Goal: Task Accomplishment & Management: Complete application form

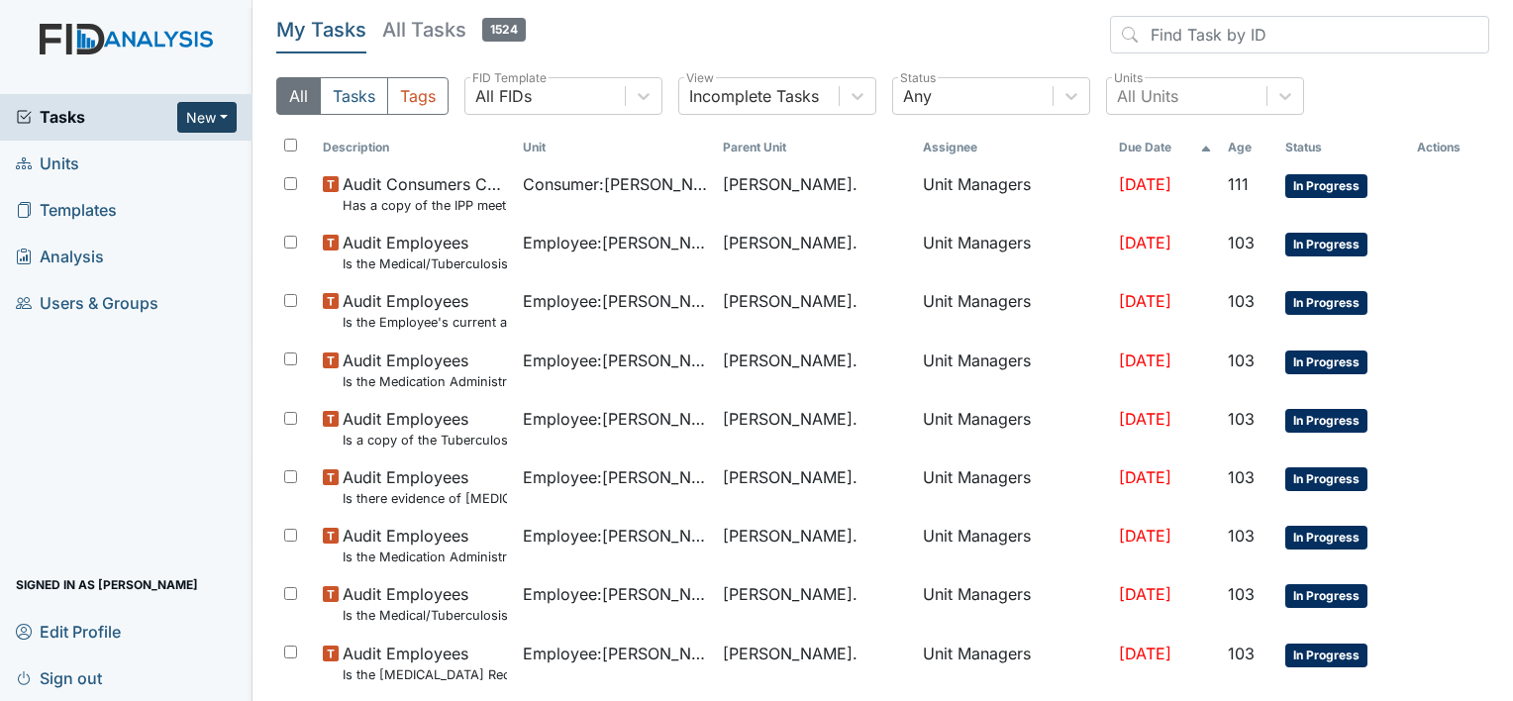
click at [226, 115] on button "New" at bounding box center [206, 117] width 59 height 31
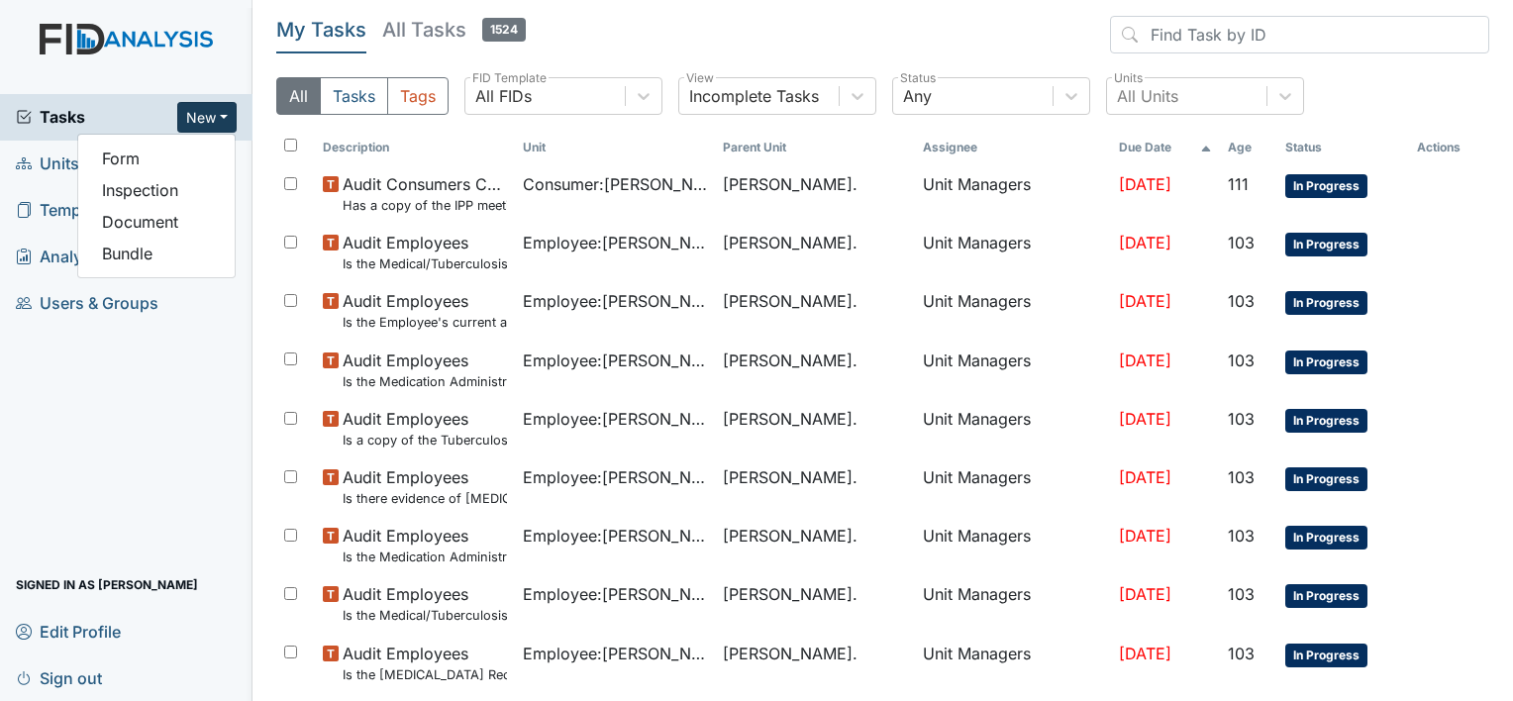
click at [58, 164] on span "Units" at bounding box center [47, 164] width 63 height 31
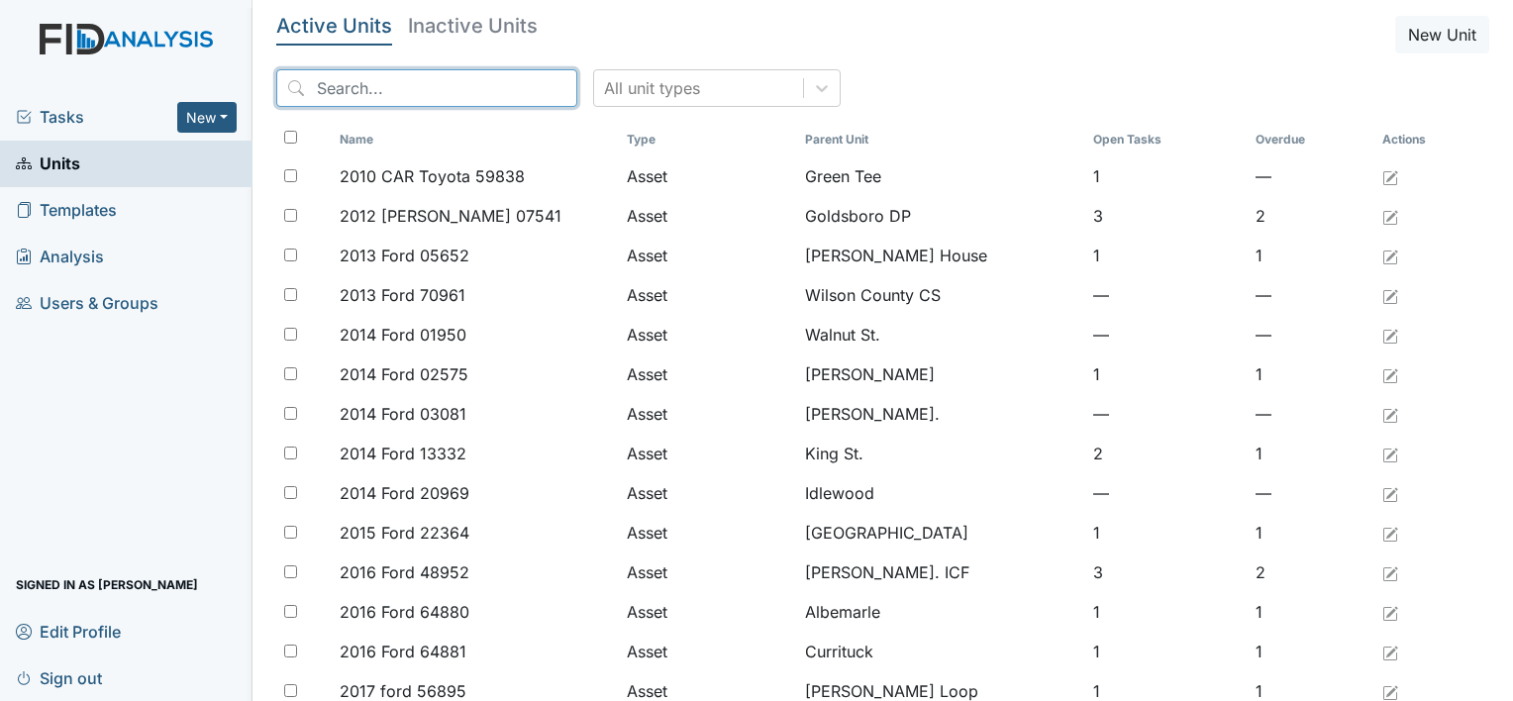
click at [348, 87] on input "search" at bounding box center [426, 88] width 301 height 38
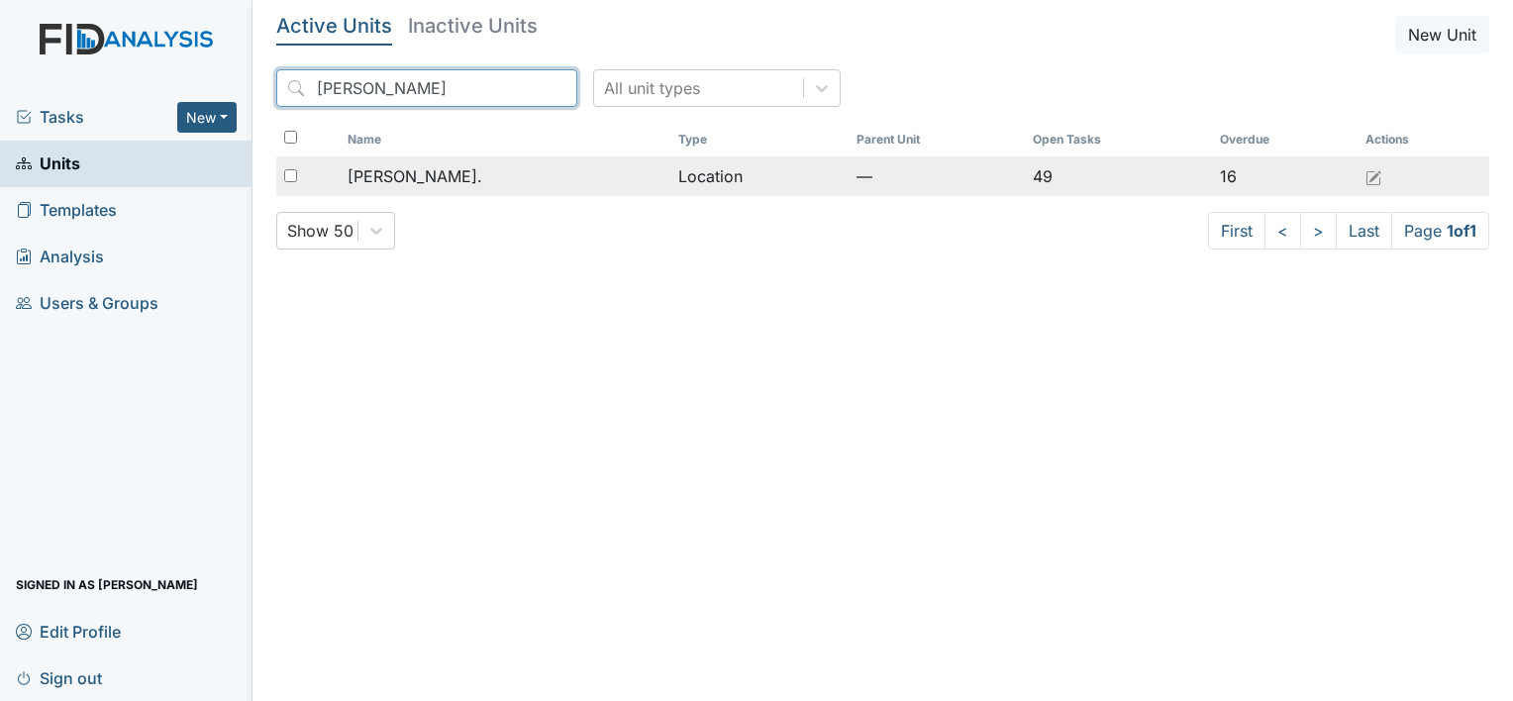
type input "William St"
click at [399, 175] on span "[PERSON_NAME]." at bounding box center [415, 176] width 135 height 24
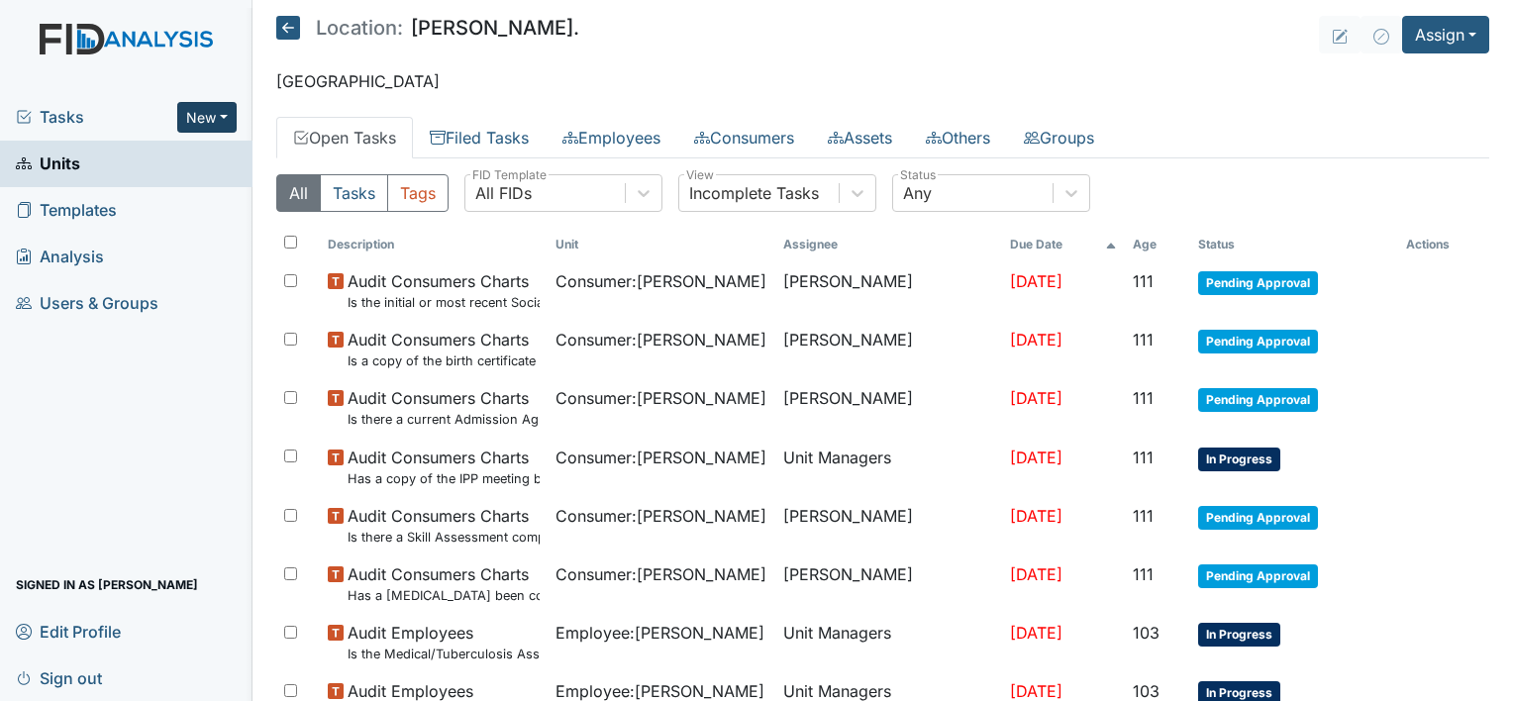
click at [223, 107] on button "New" at bounding box center [206, 117] width 59 height 31
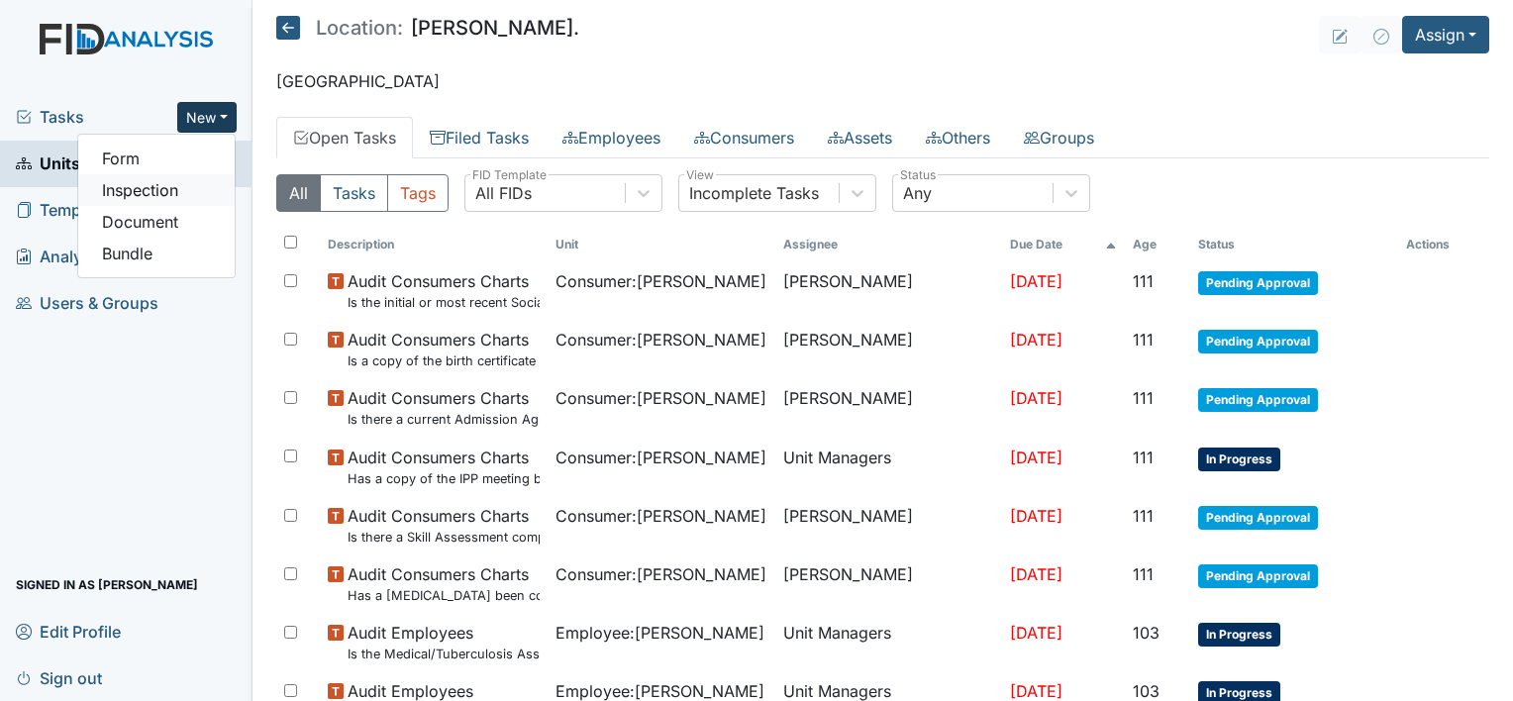
click at [215, 179] on link "Inspection" at bounding box center [156, 190] width 156 height 32
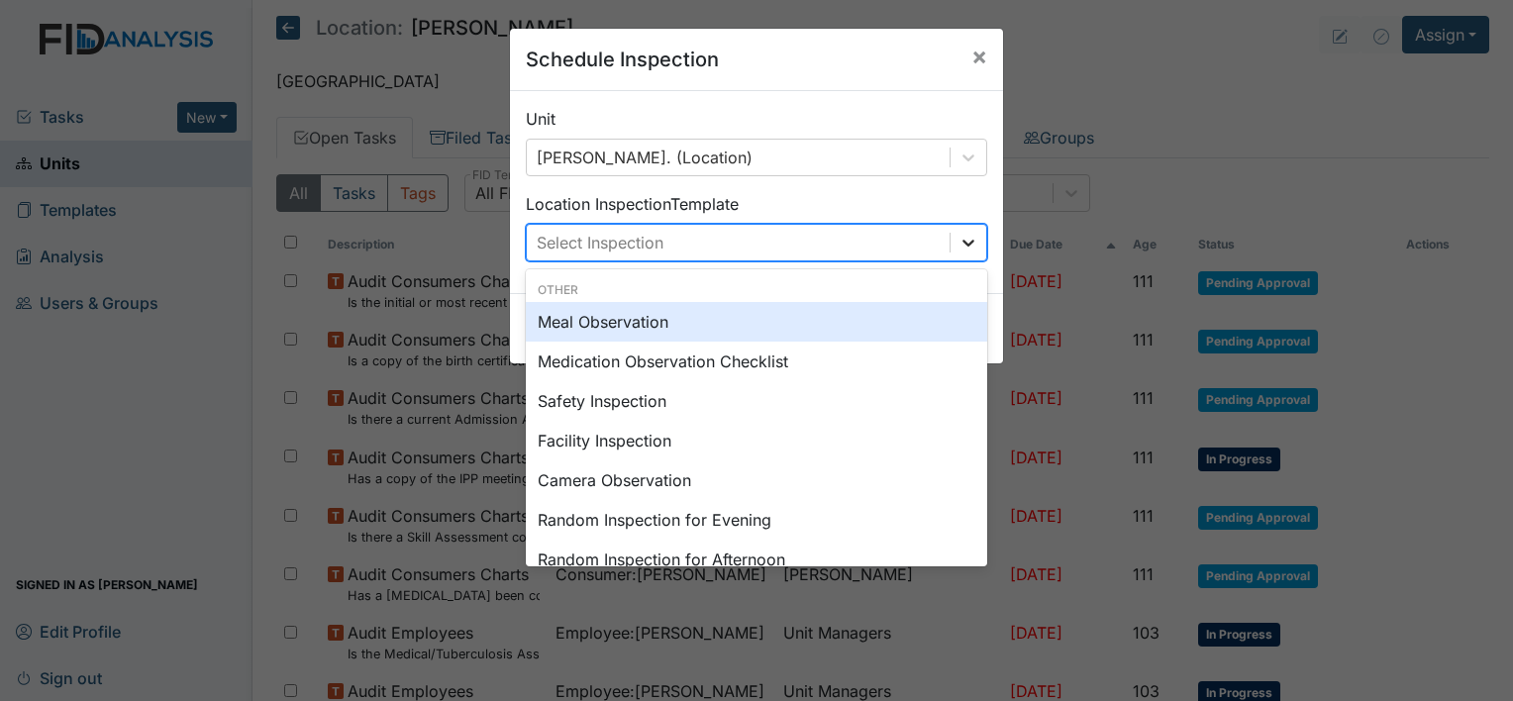
click at [962, 242] on icon at bounding box center [969, 243] width 20 height 20
click at [672, 309] on div "Meal Observation" at bounding box center [756, 322] width 461 height 40
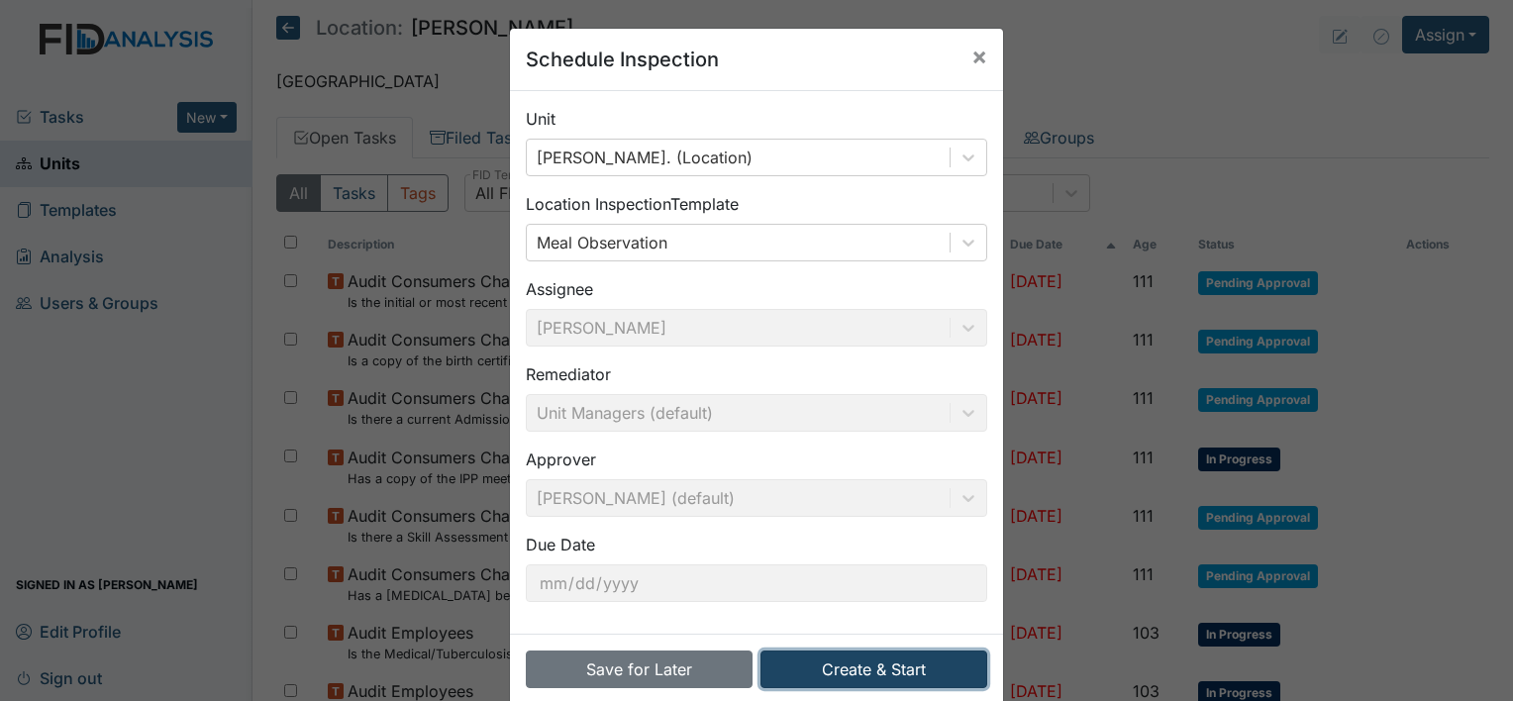
click at [853, 666] on button "Create & Start" at bounding box center [874, 670] width 227 height 38
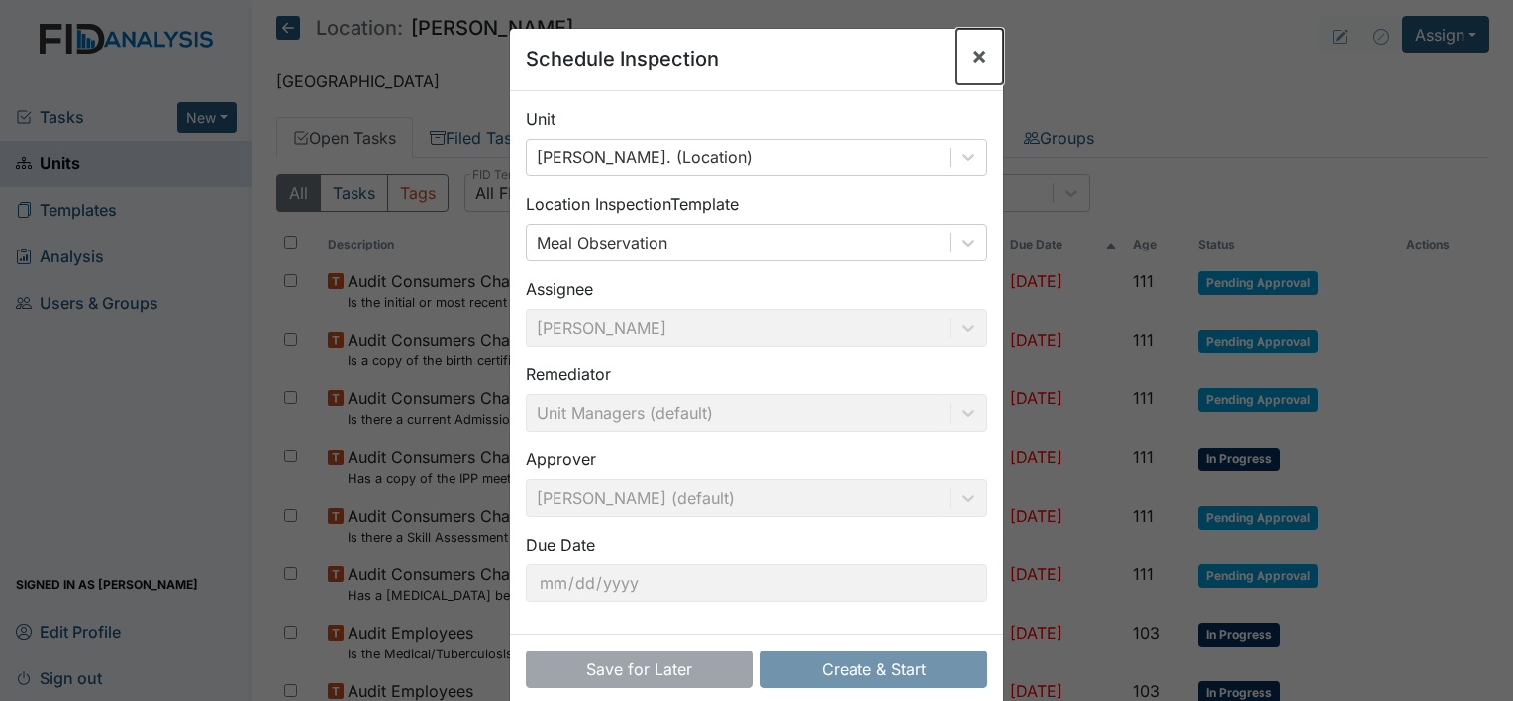
click at [972, 57] on span "×" at bounding box center [980, 56] width 16 height 29
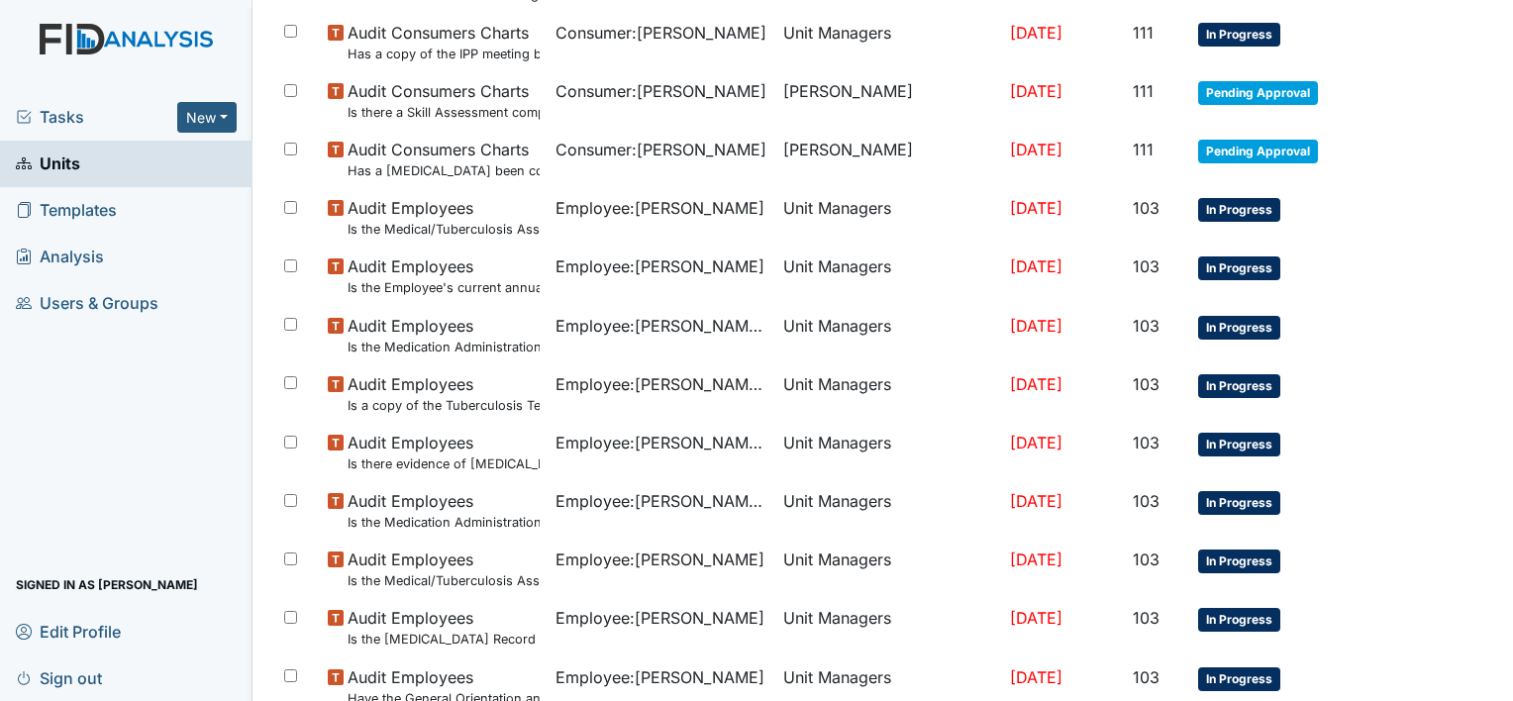
scroll to position [426, 0]
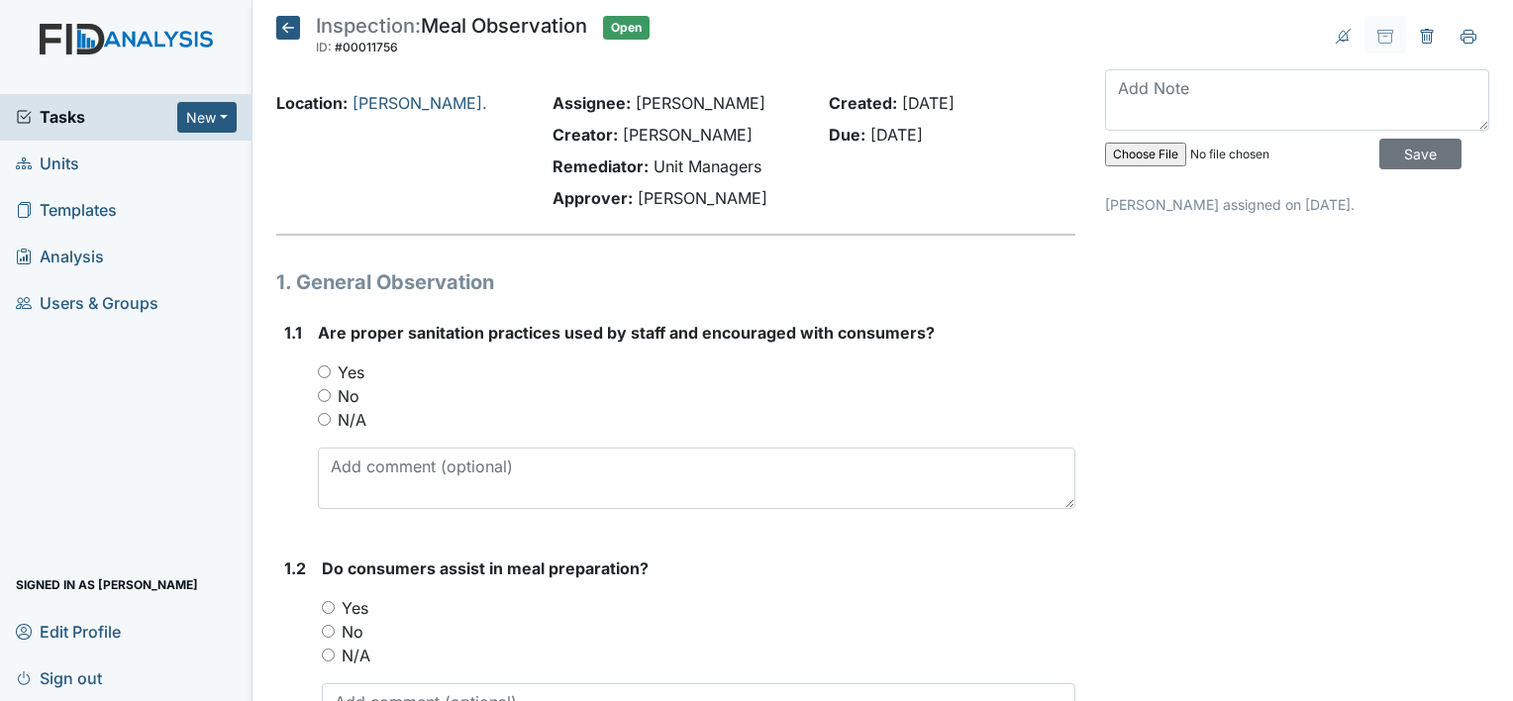
click at [321, 373] on input "Yes" at bounding box center [324, 371] width 13 height 13
radio input "true"
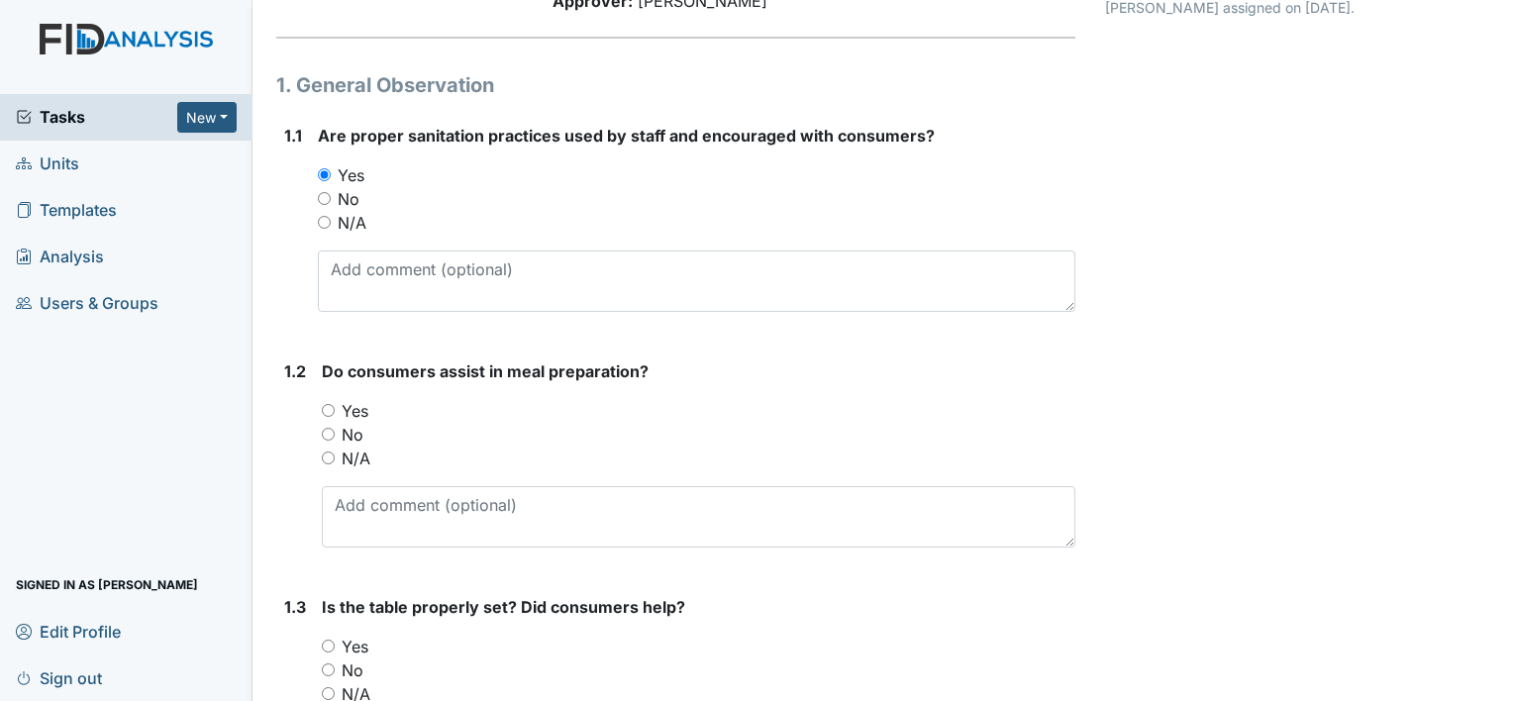
scroll to position [246, 0]
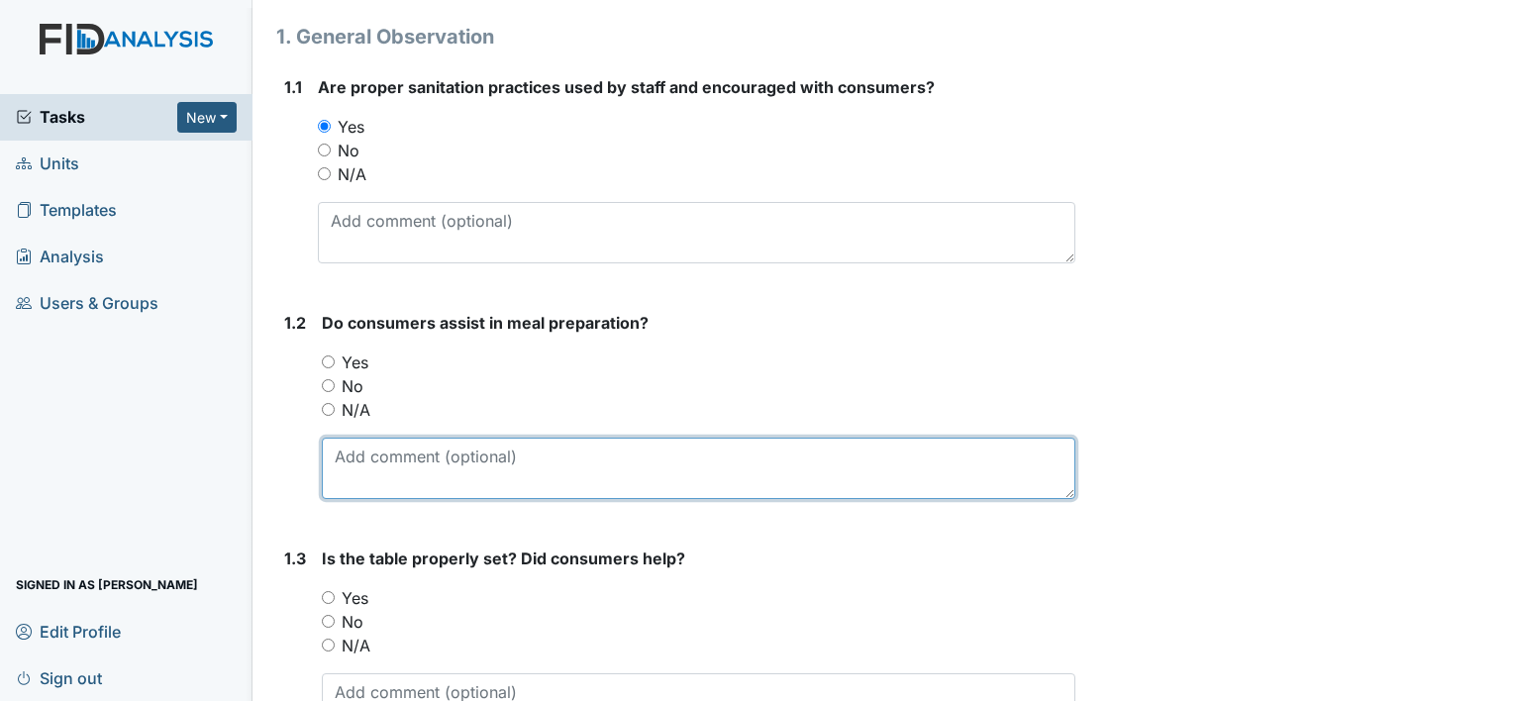
click at [361, 469] on textarea at bounding box center [699, 468] width 754 height 61
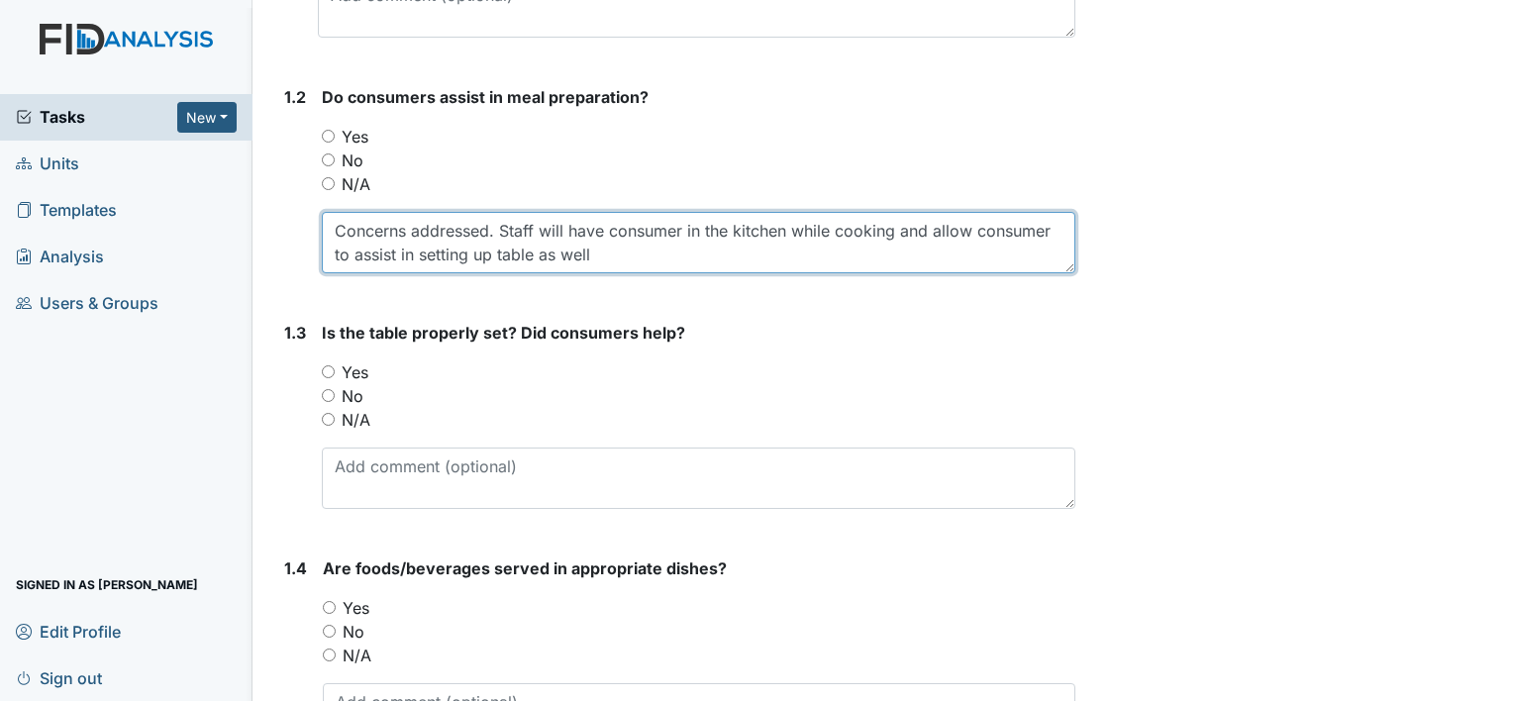
scroll to position [472, 0]
type textarea "Concerns addressed. Staff will have consumer in the kitchen while cooking and a…"
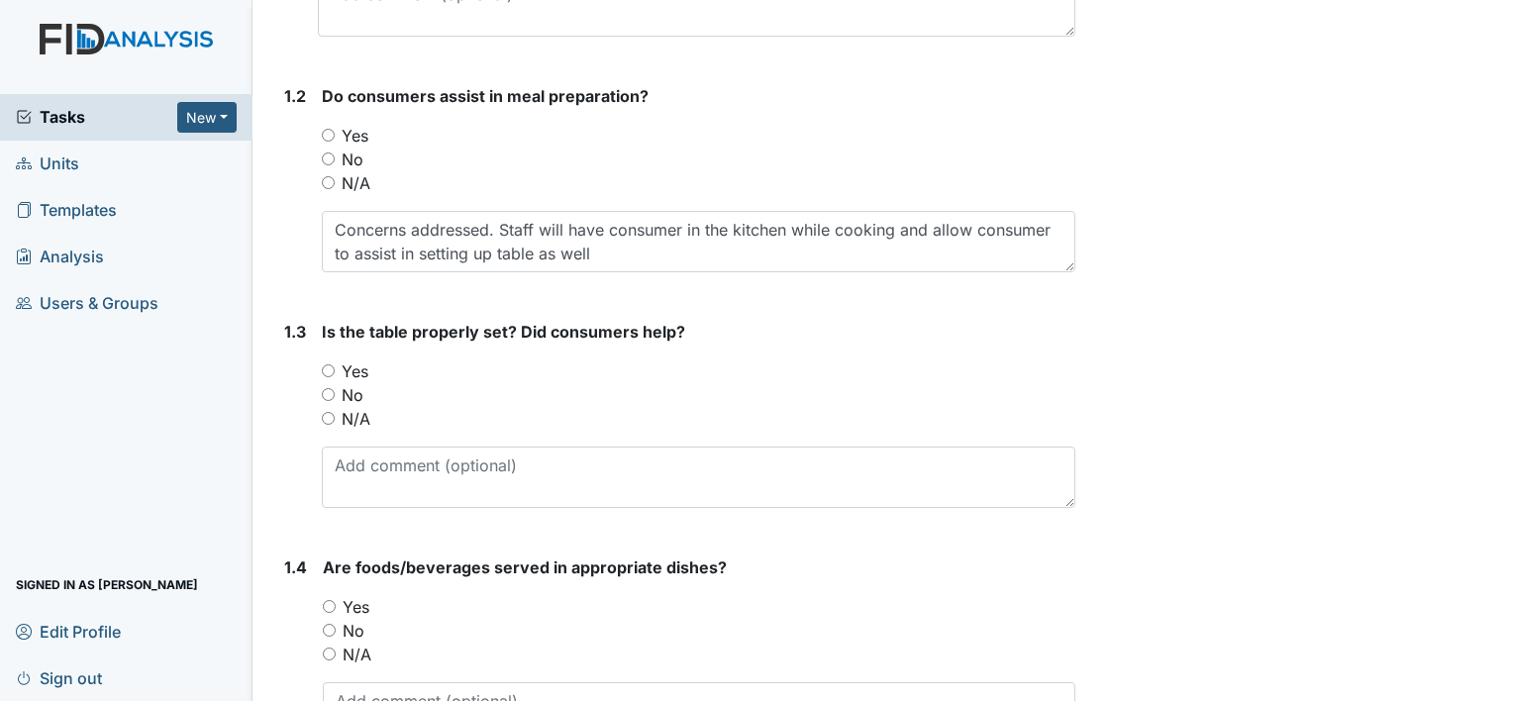
click at [325, 368] on input "Yes" at bounding box center [328, 370] width 13 height 13
radio input "true"
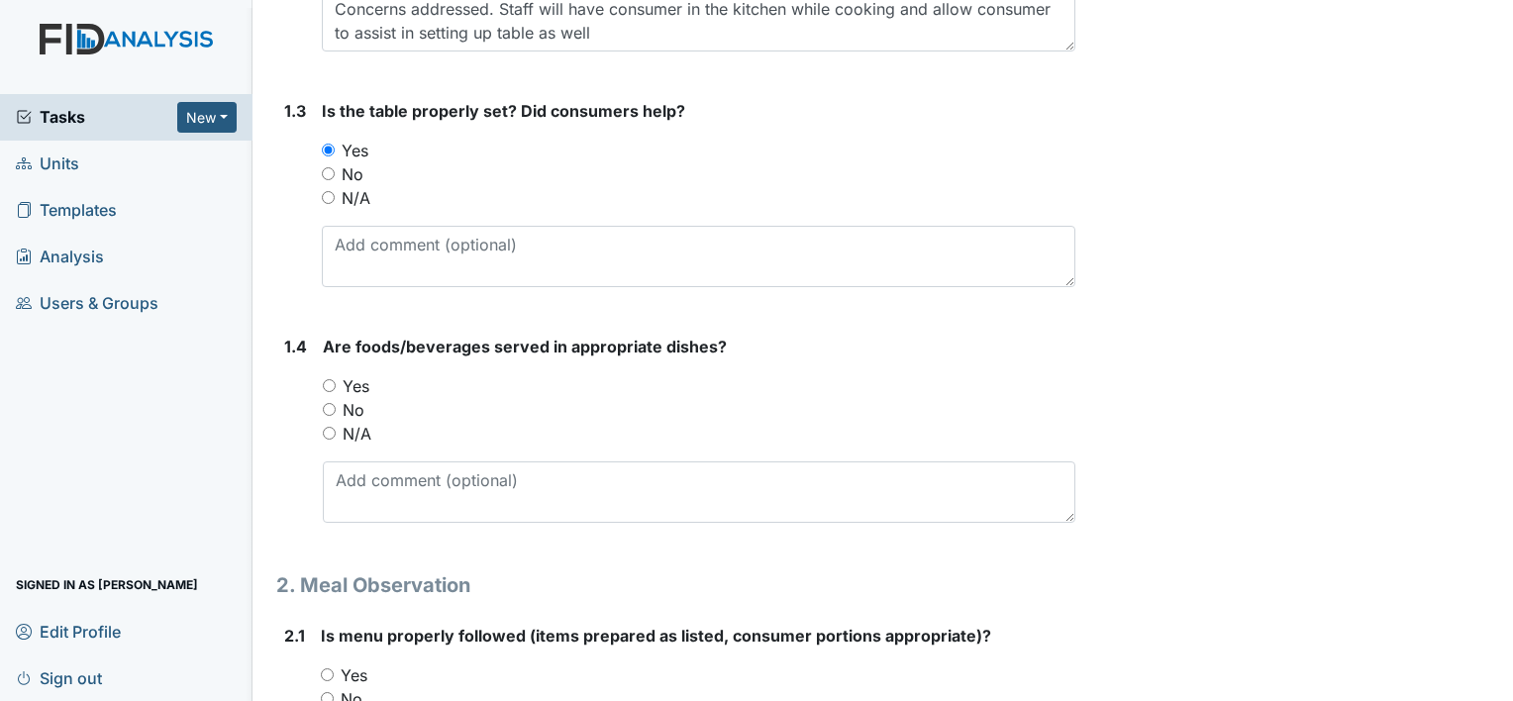
scroll to position [710, 0]
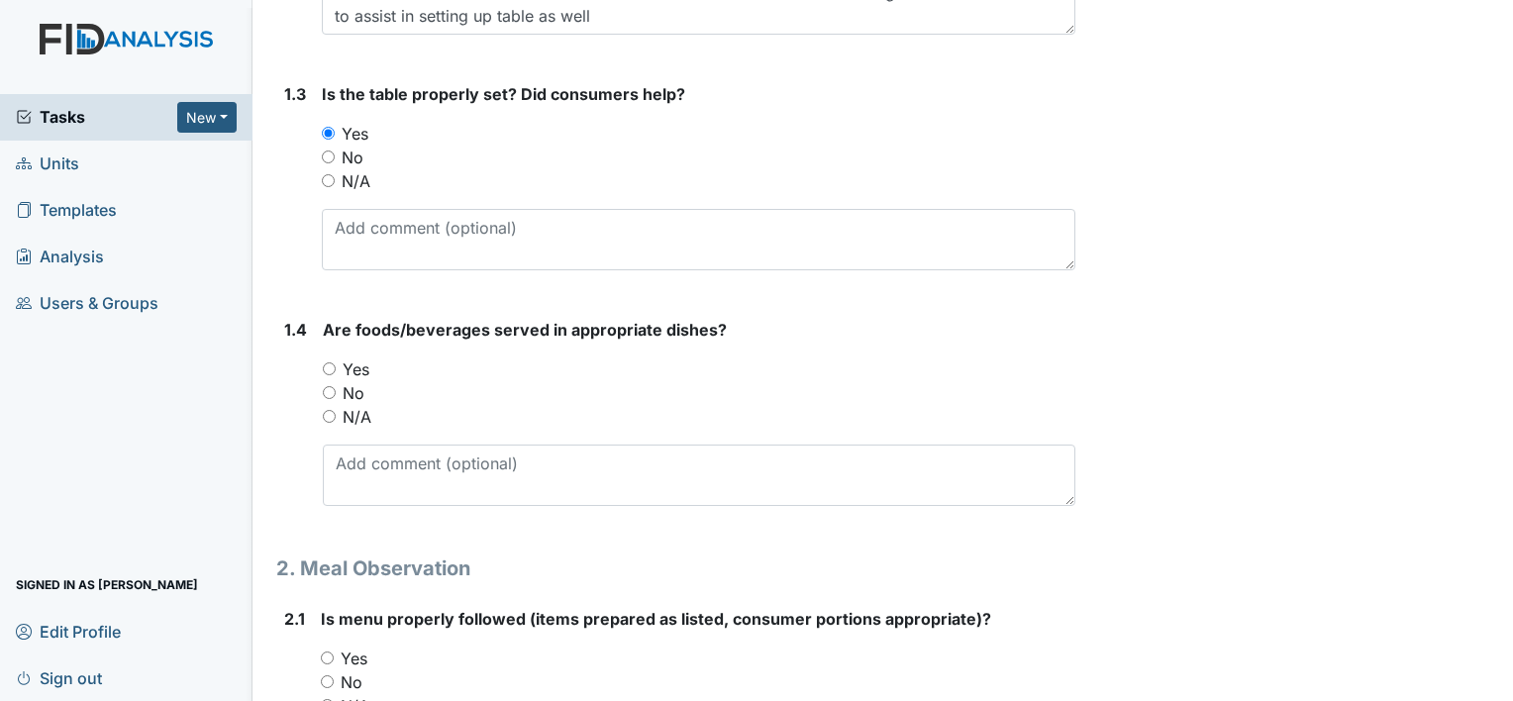
click at [329, 364] on input "Yes" at bounding box center [329, 368] width 13 height 13
radio input "true"
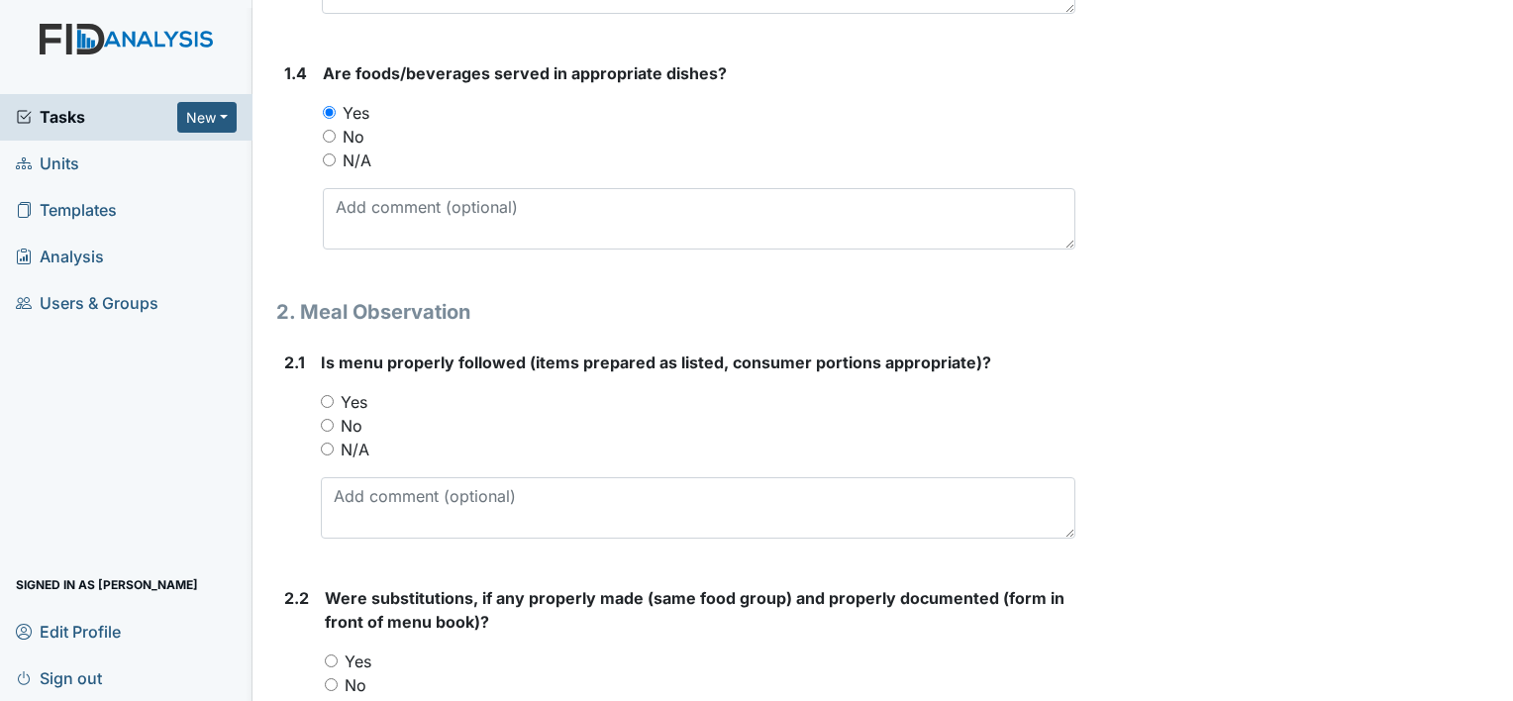
scroll to position [968, 0]
click at [345, 389] on label "Yes" at bounding box center [354, 401] width 27 height 24
click at [334, 394] on input "Yes" at bounding box center [327, 400] width 13 height 13
radio input "true"
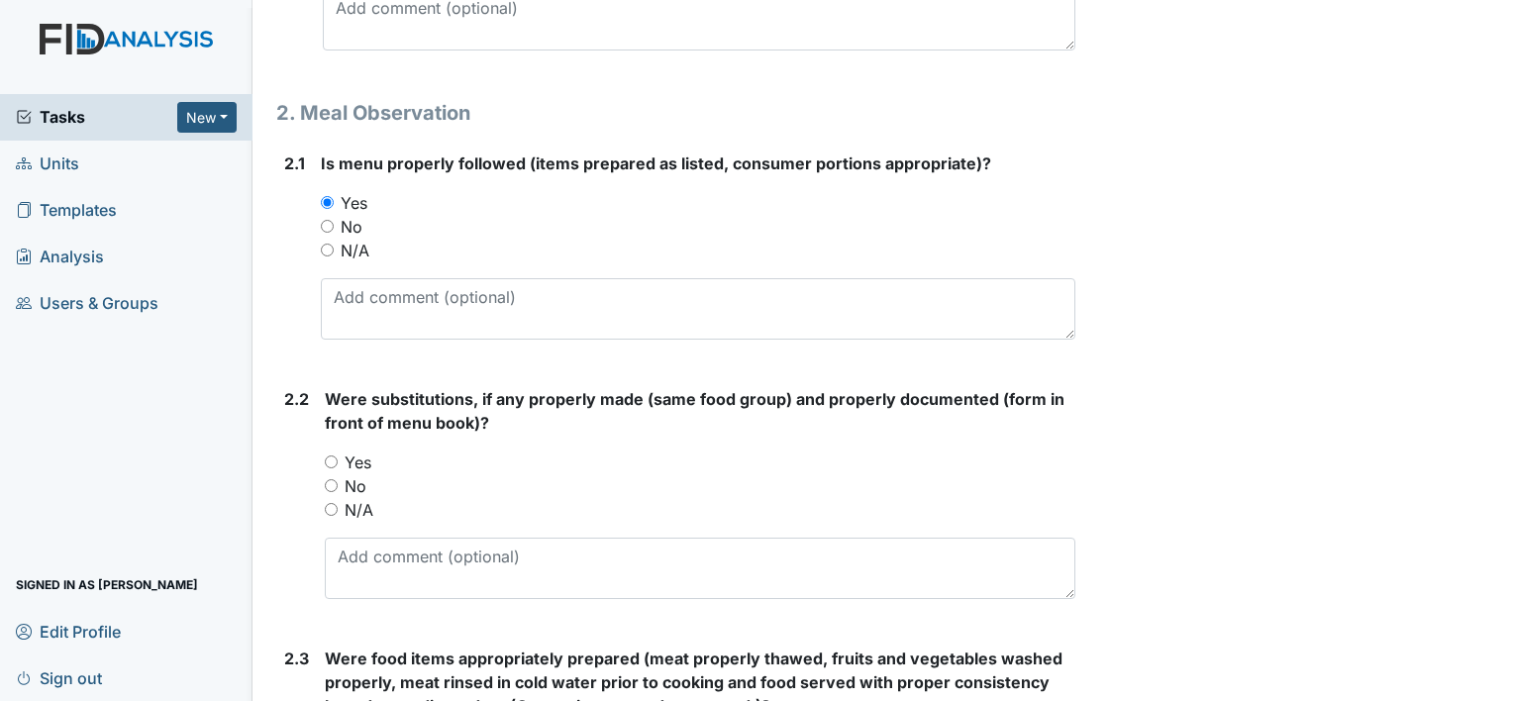
scroll to position [1168, 0]
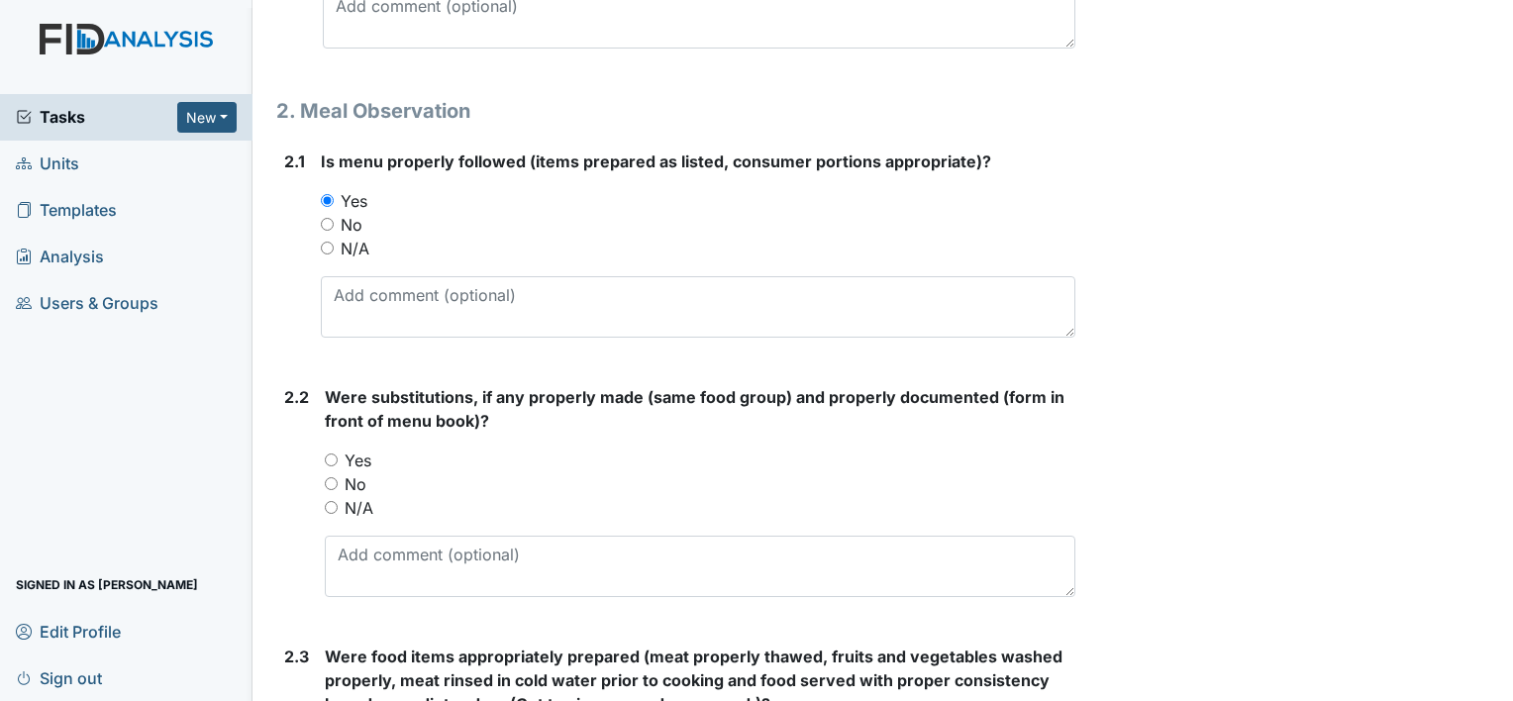
click at [329, 460] on input "Yes" at bounding box center [331, 460] width 13 height 13
radio input "true"
click at [337, 477] on input "No" at bounding box center [331, 483] width 13 height 13
radio input "true"
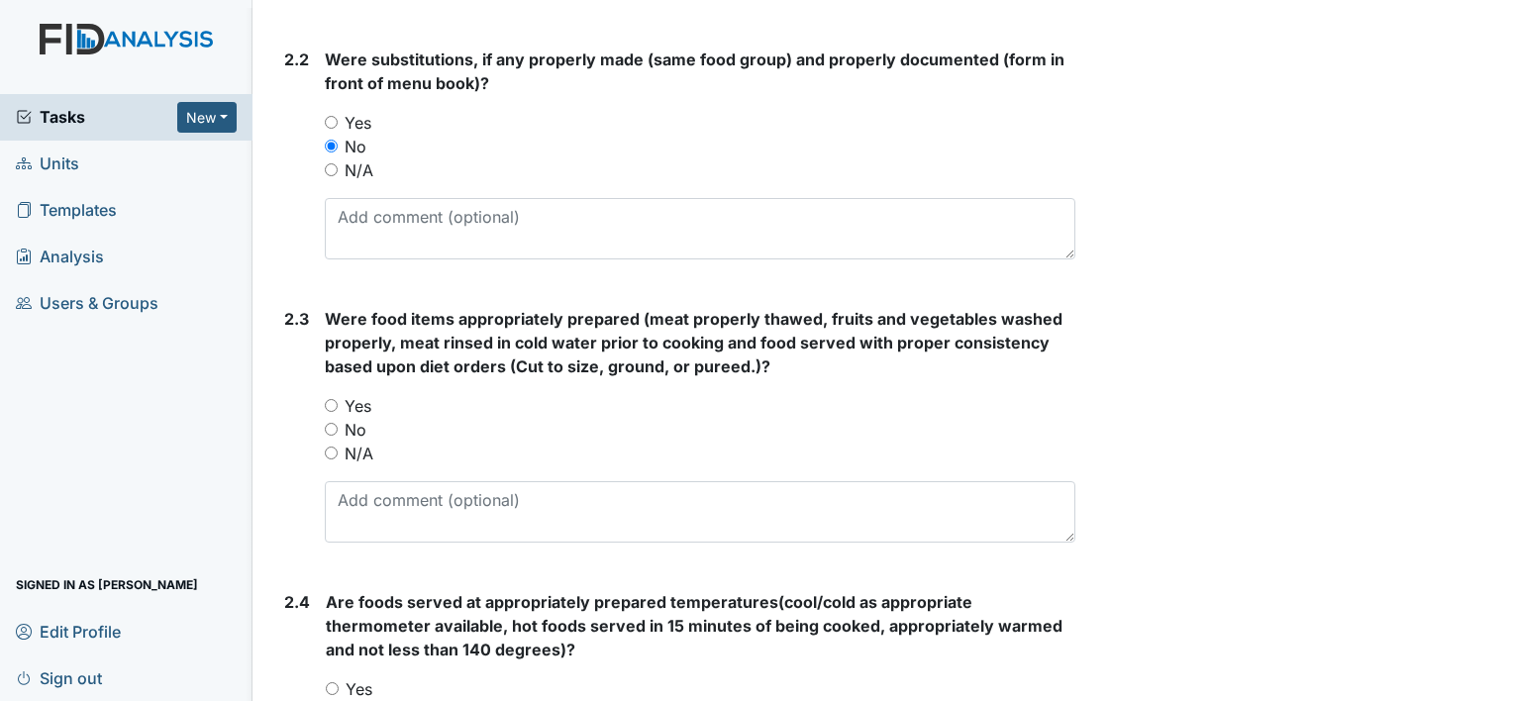
scroll to position [1509, 0]
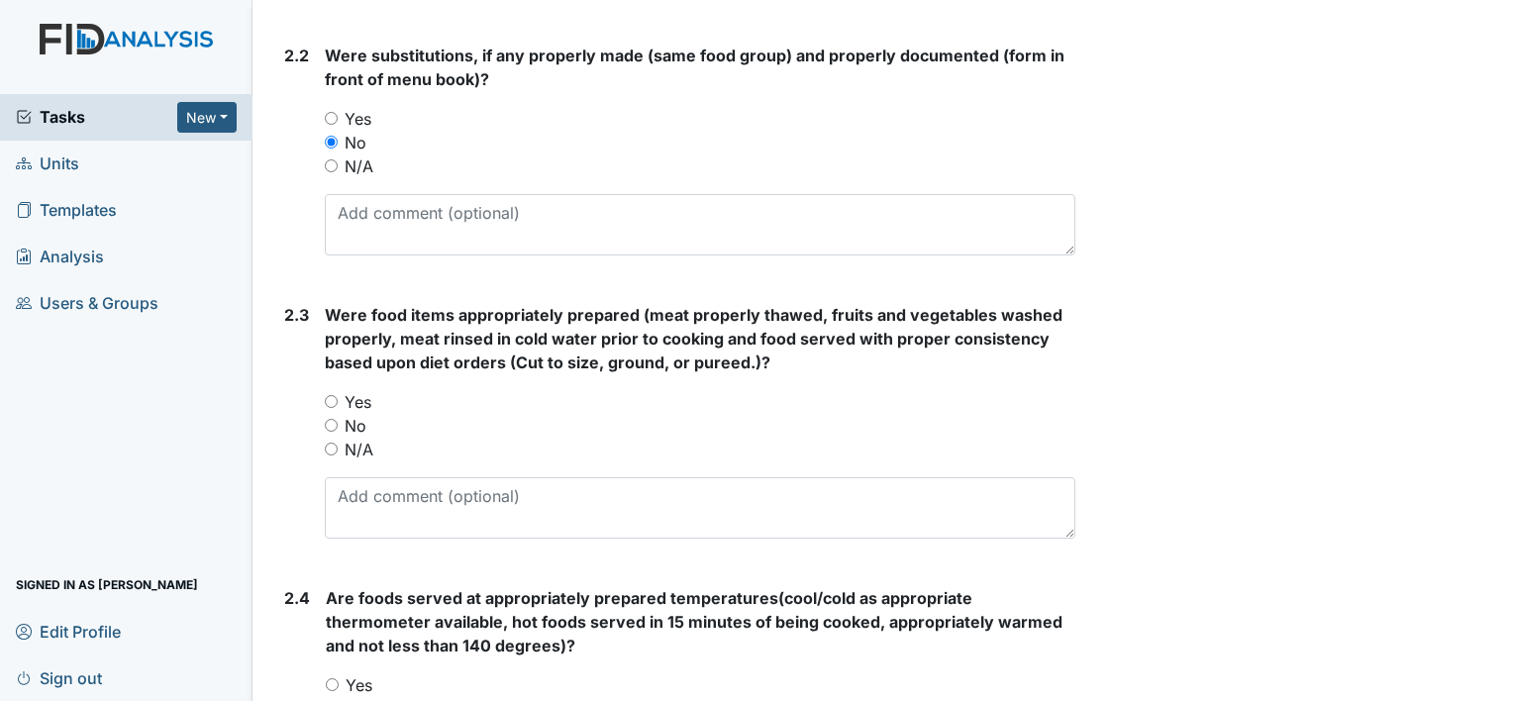
click at [337, 395] on input "Yes" at bounding box center [331, 401] width 13 height 13
radio input "true"
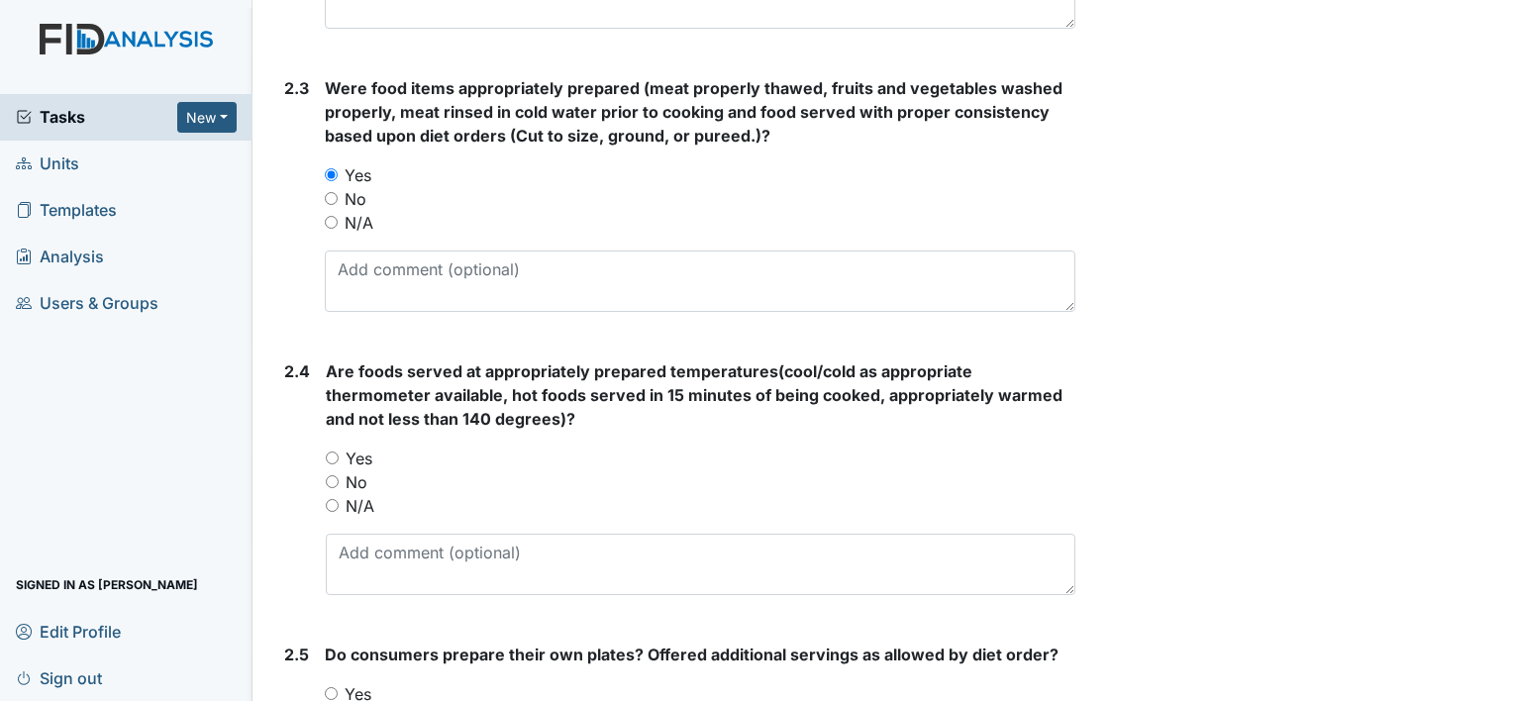
scroll to position [1746, 0]
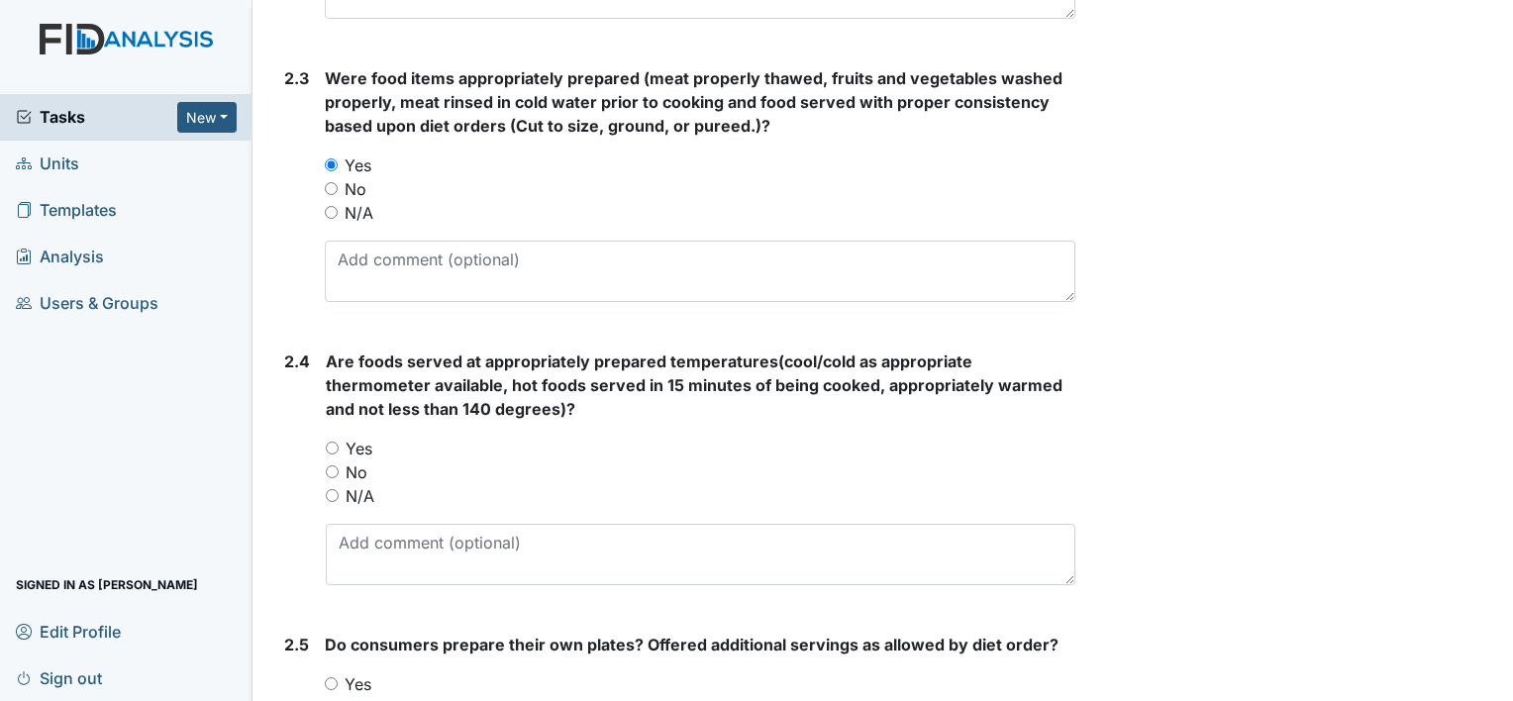
click at [351, 437] on label "Yes" at bounding box center [359, 449] width 27 height 24
click at [339, 442] on input "Yes" at bounding box center [332, 448] width 13 height 13
radio input "true"
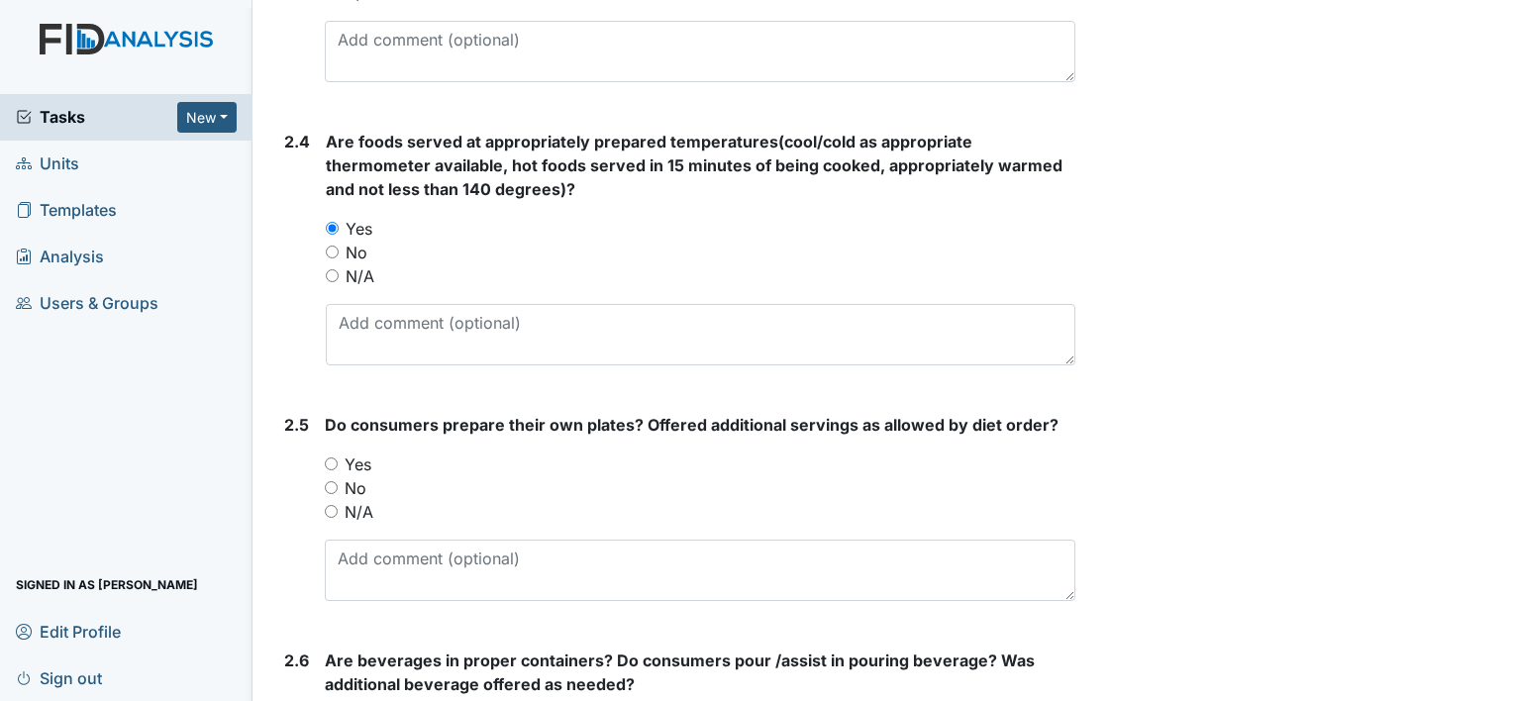
scroll to position [1977, 0]
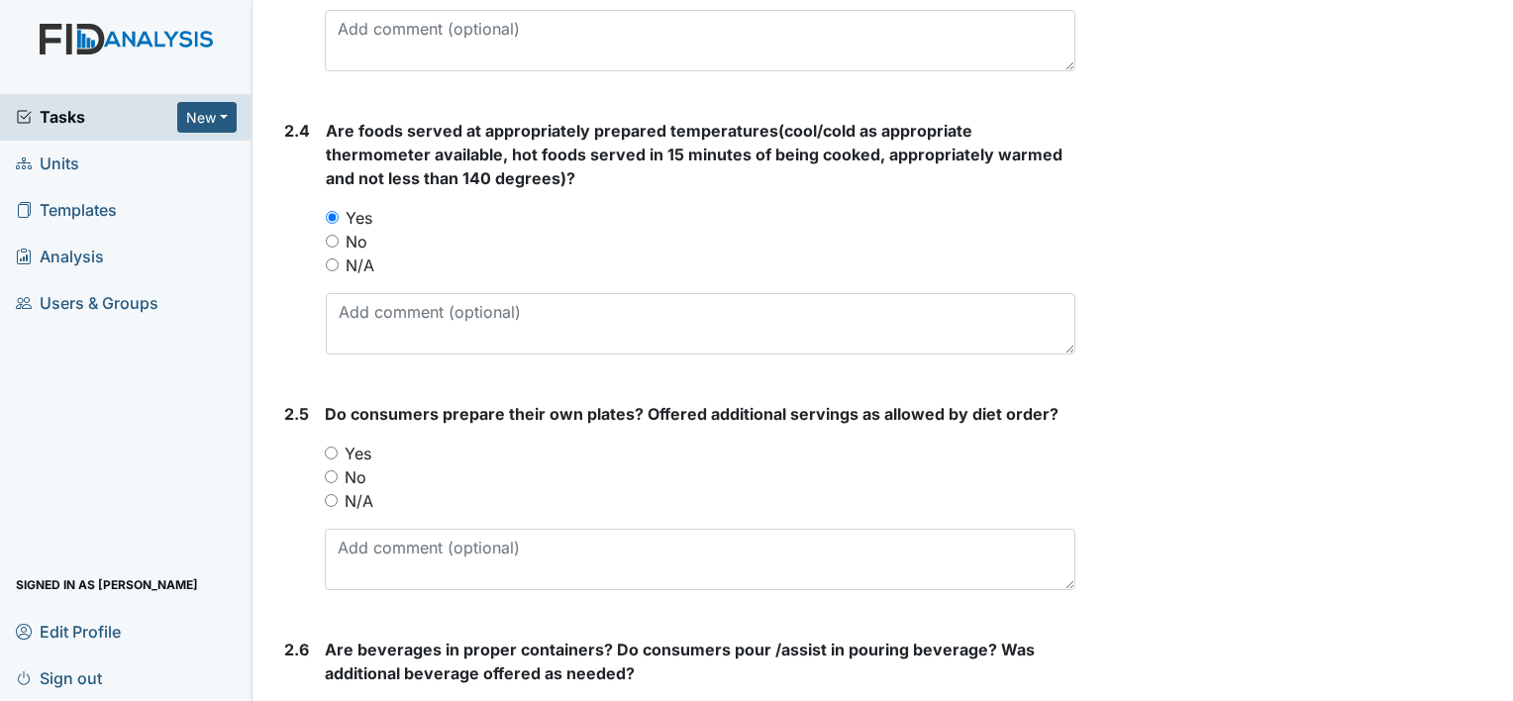
click at [336, 496] on input "N/A" at bounding box center [331, 500] width 13 height 13
radio input "true"
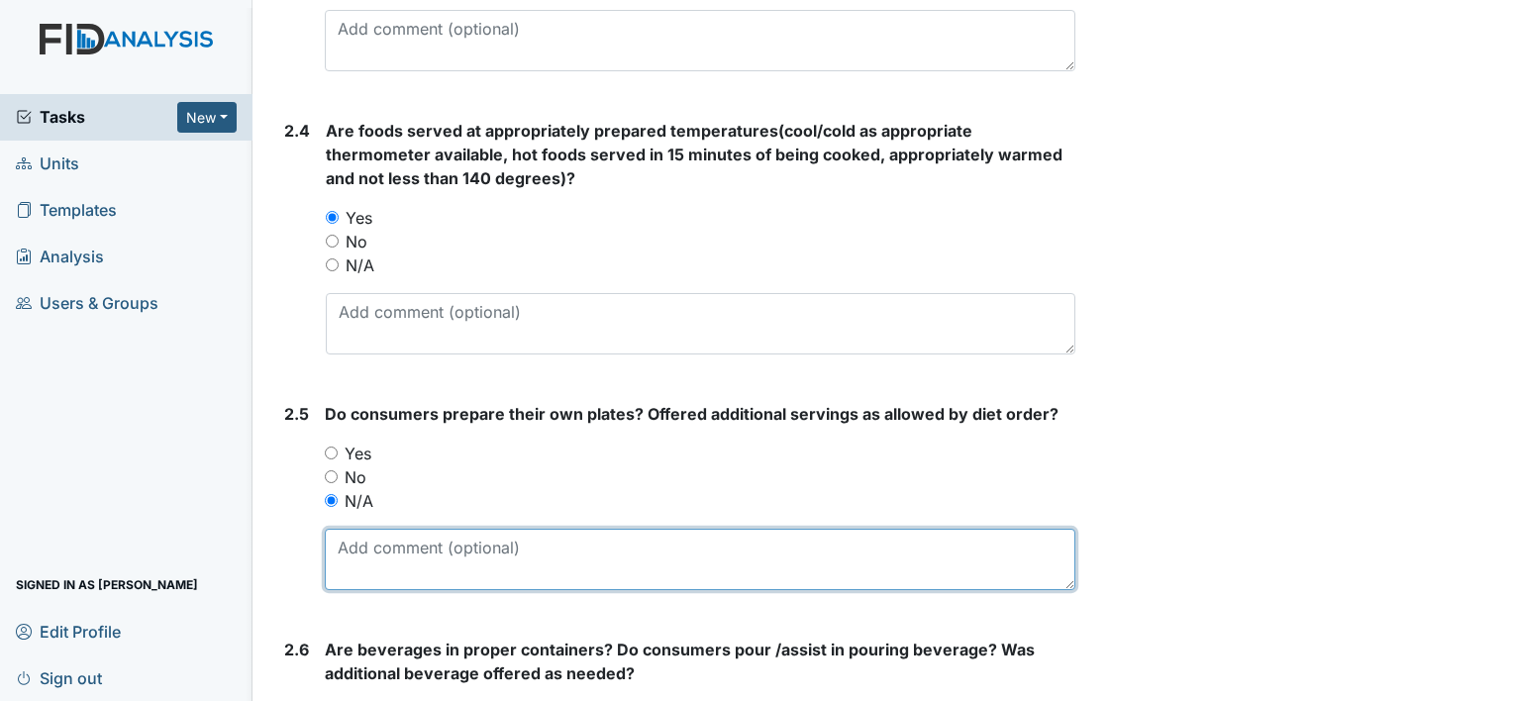
click at [380, 551] on textarea at bounding box center [700, 559] width 751 height 61
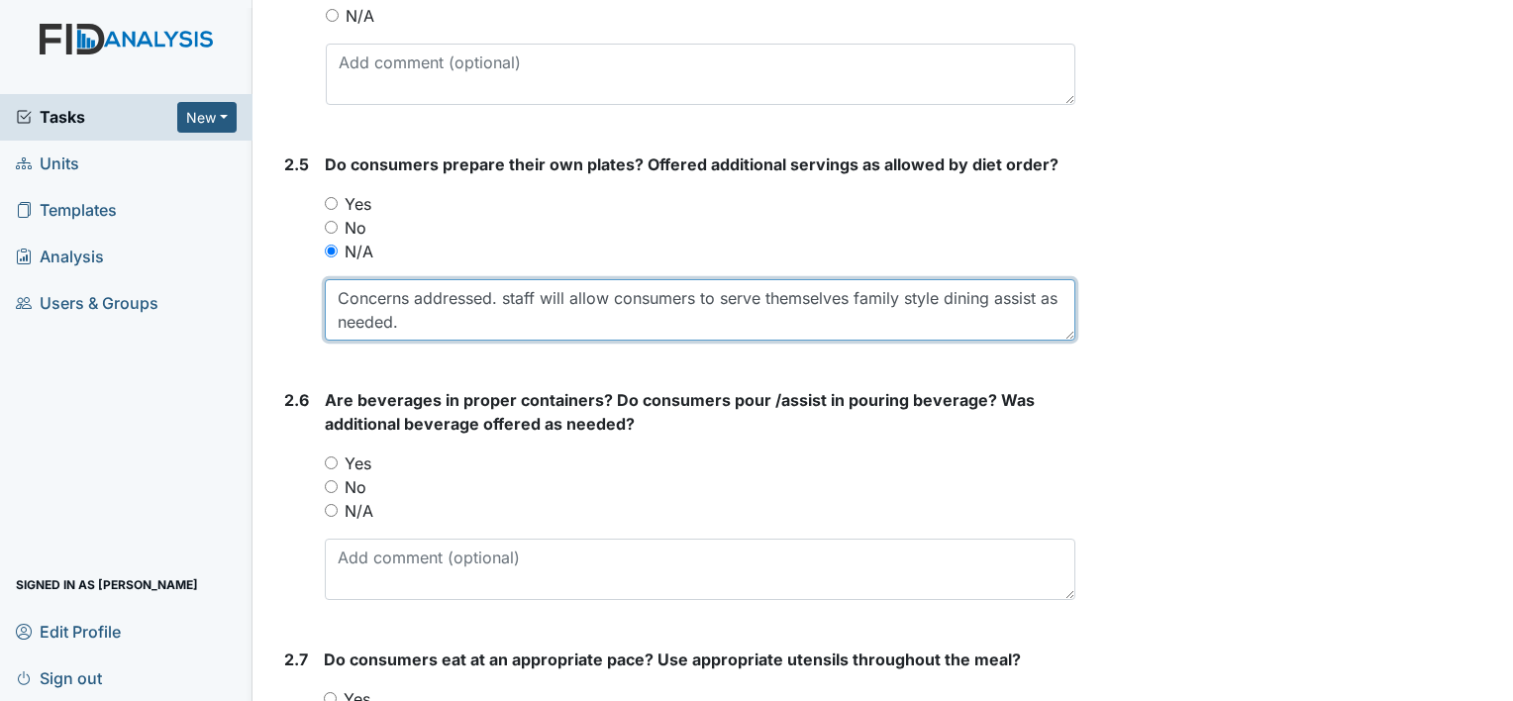
scroll to position [2251, 0]
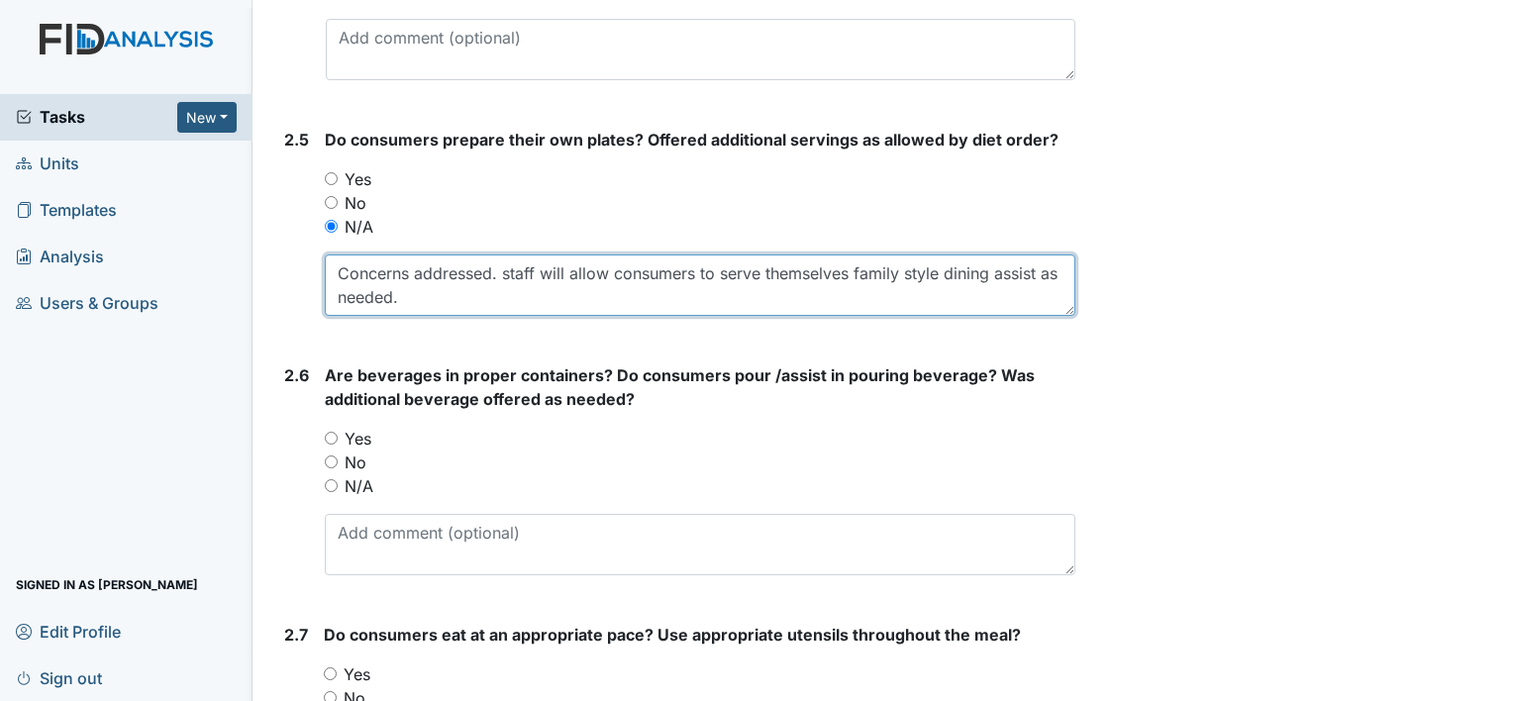
type textarea "Concerns addressed. staff will allow consumers to serve themselves family style…"
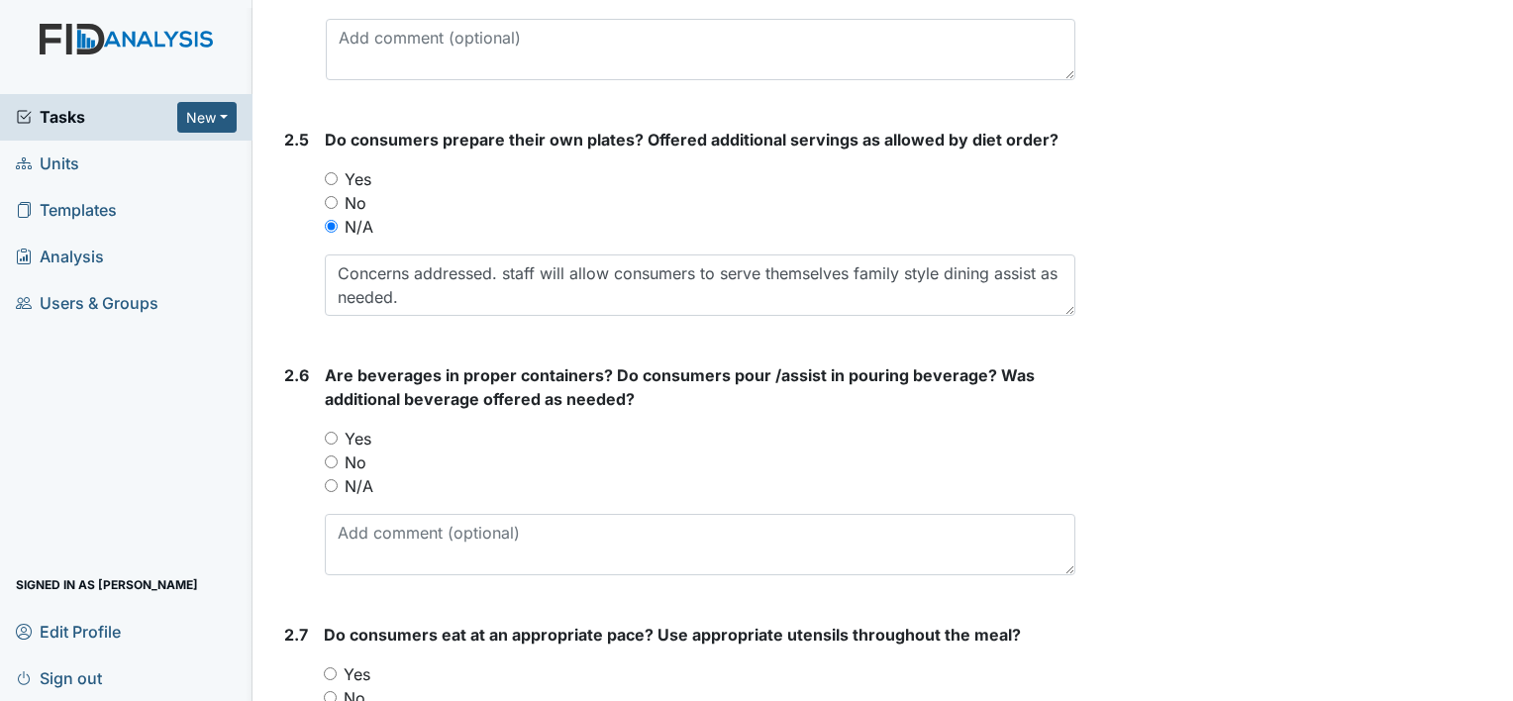
click at [333, 438] on input "Yes" at bounding box center [331, 438] width 13 height 13
radio input "true"
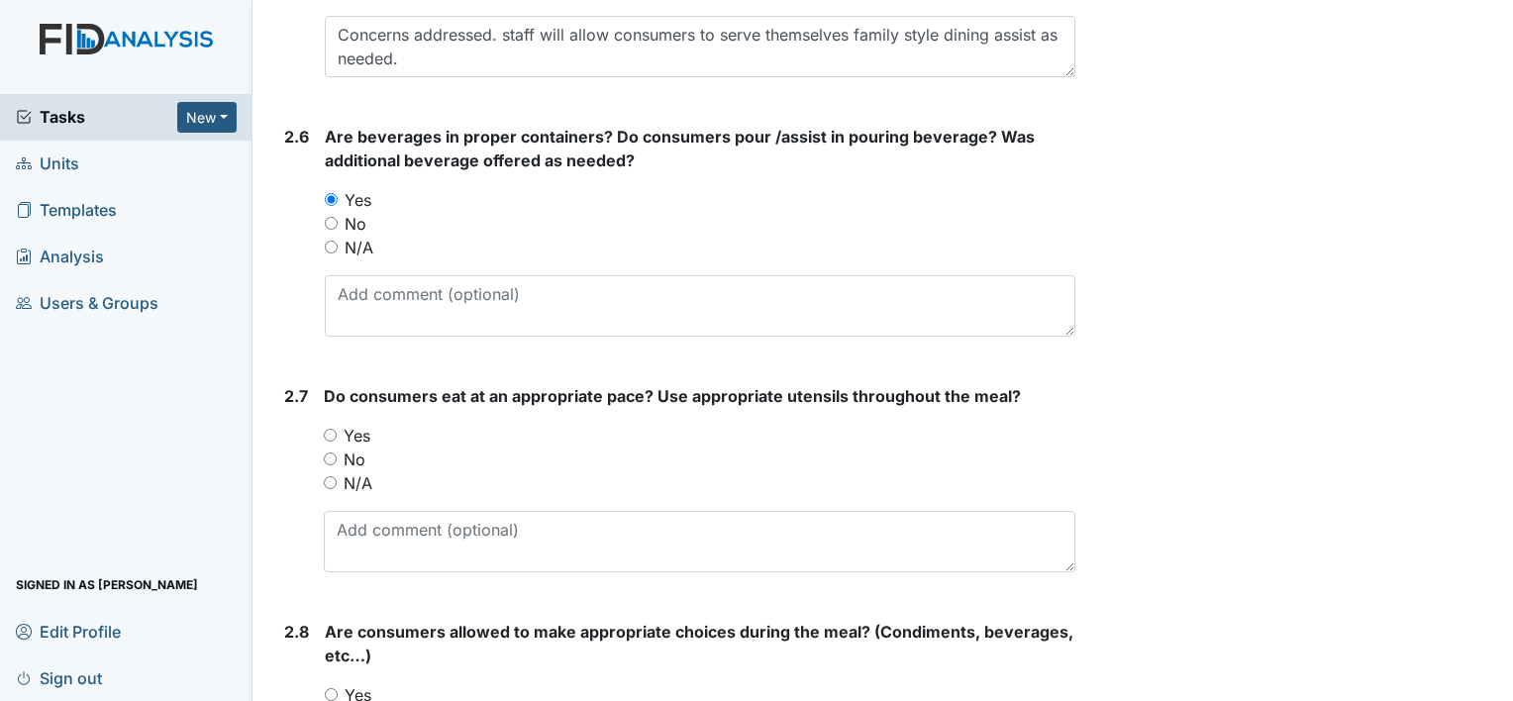
scroll to position [2495, 0]
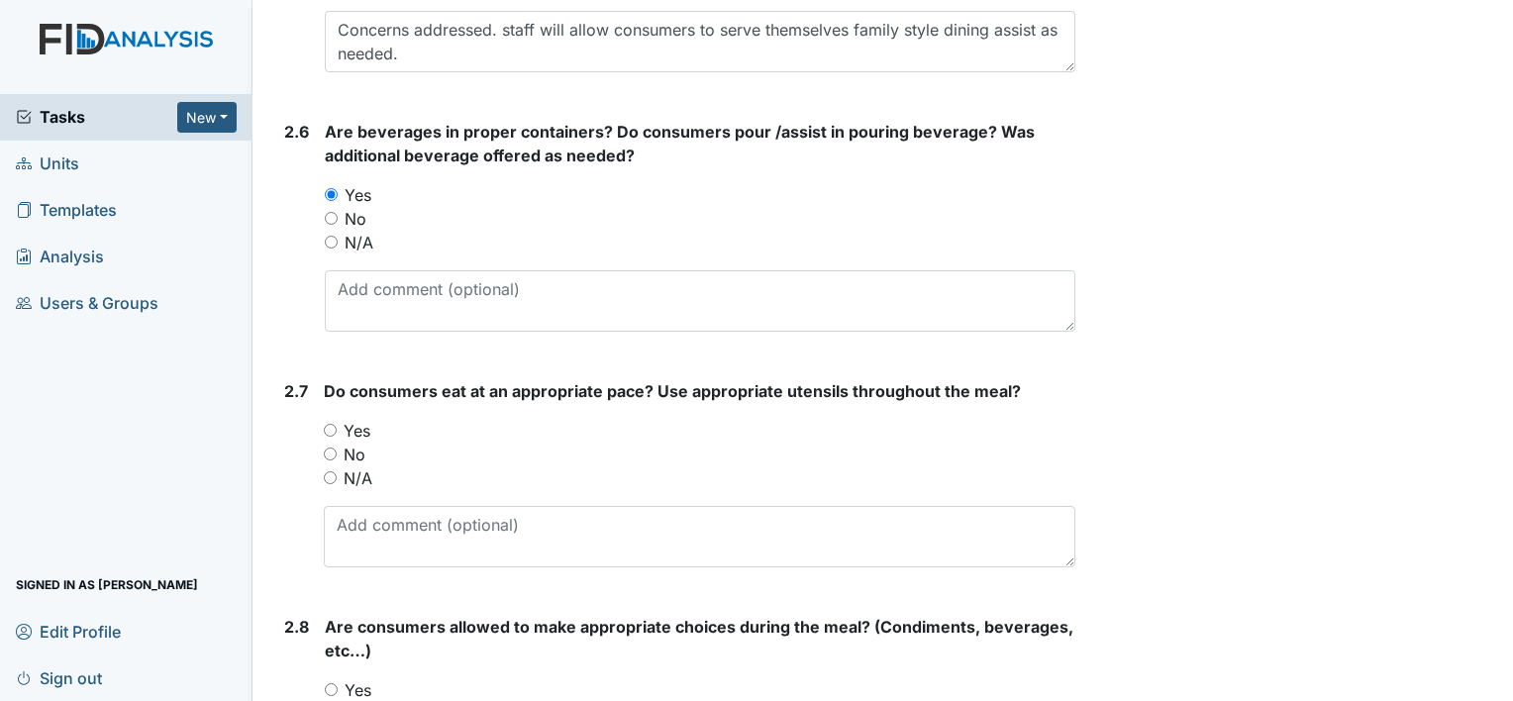
click at [333, 425] on input "Yes" at bounding box center [330, 430] width 13 height 13
radio input "true"
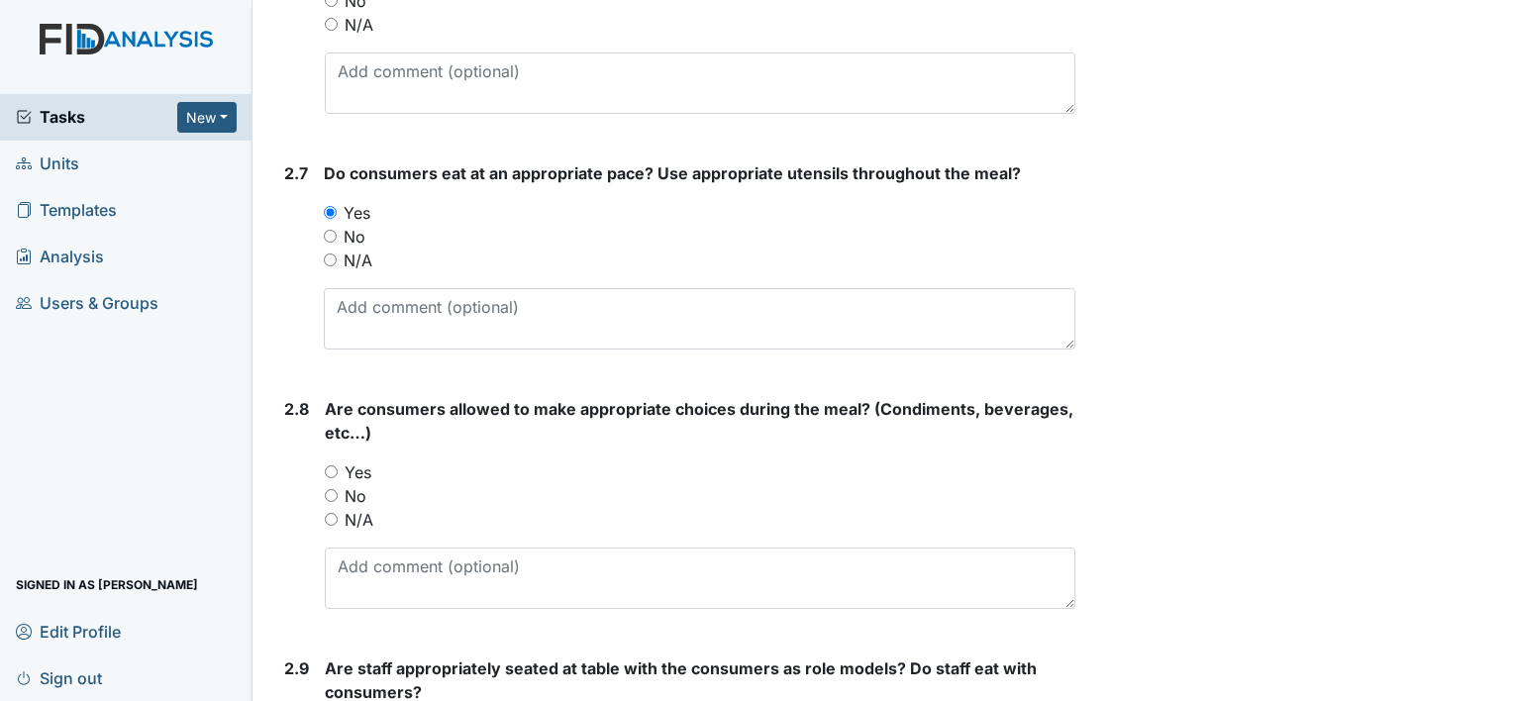
scroll to position [2714, 0]
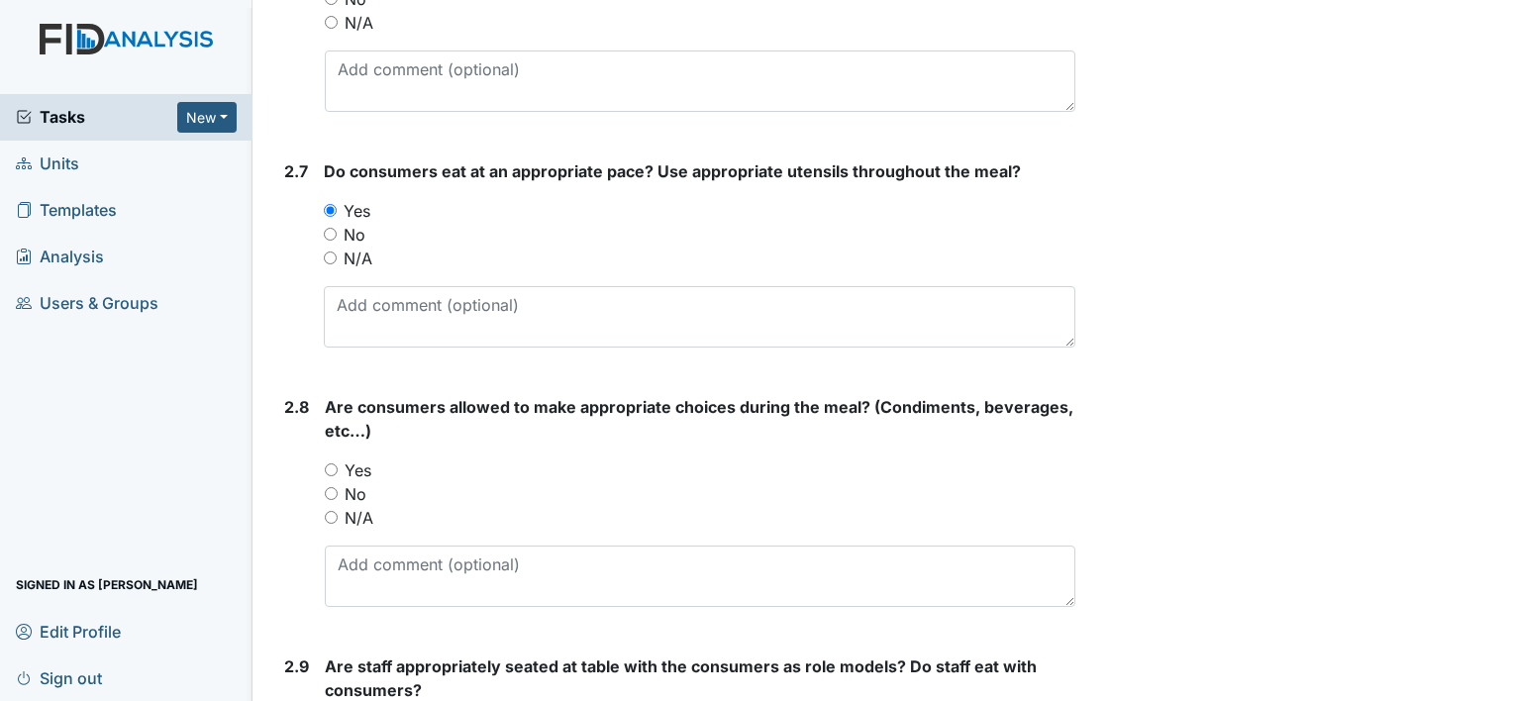
click at [325, 465] on input "Yes" at bounding box center [331, 469] width 13 height 13
radio input "true"
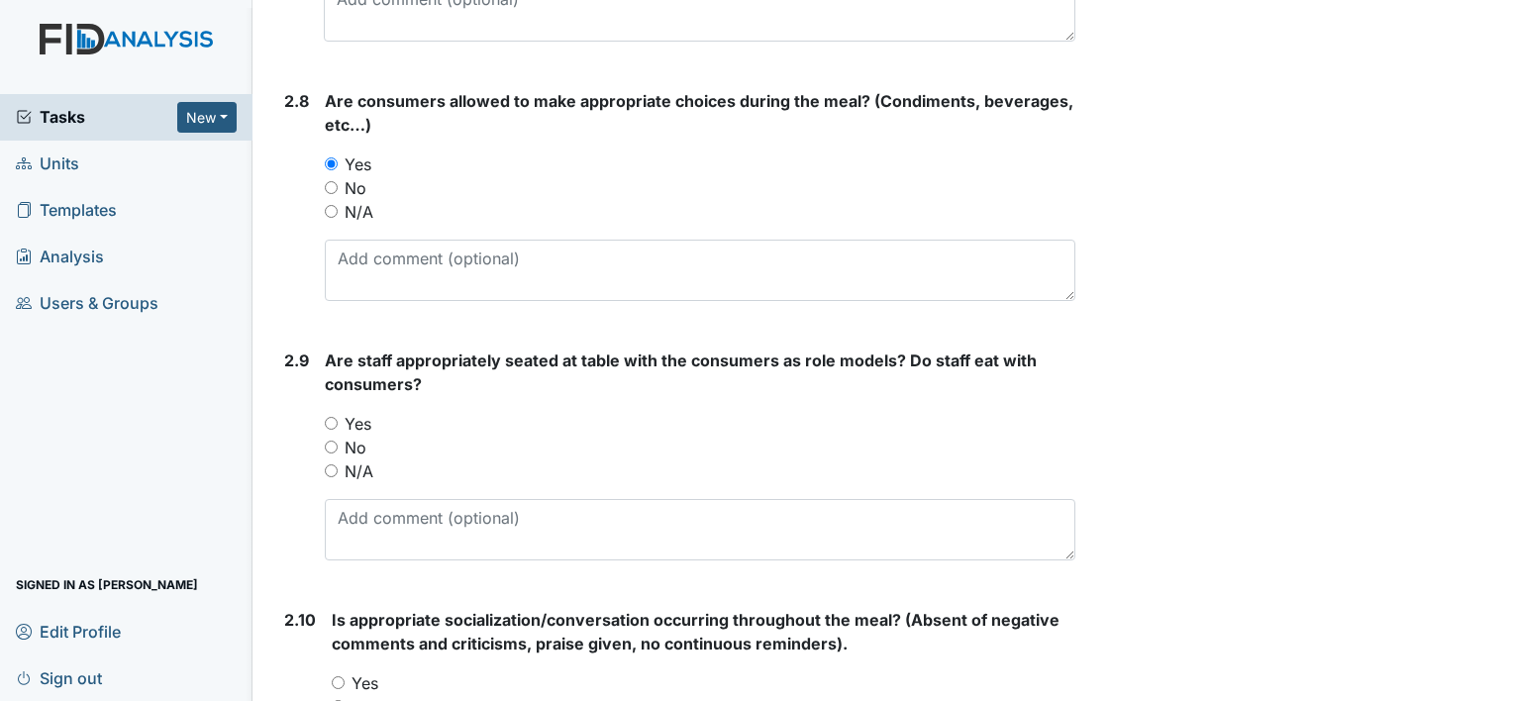
scroll to position [3025, 0]
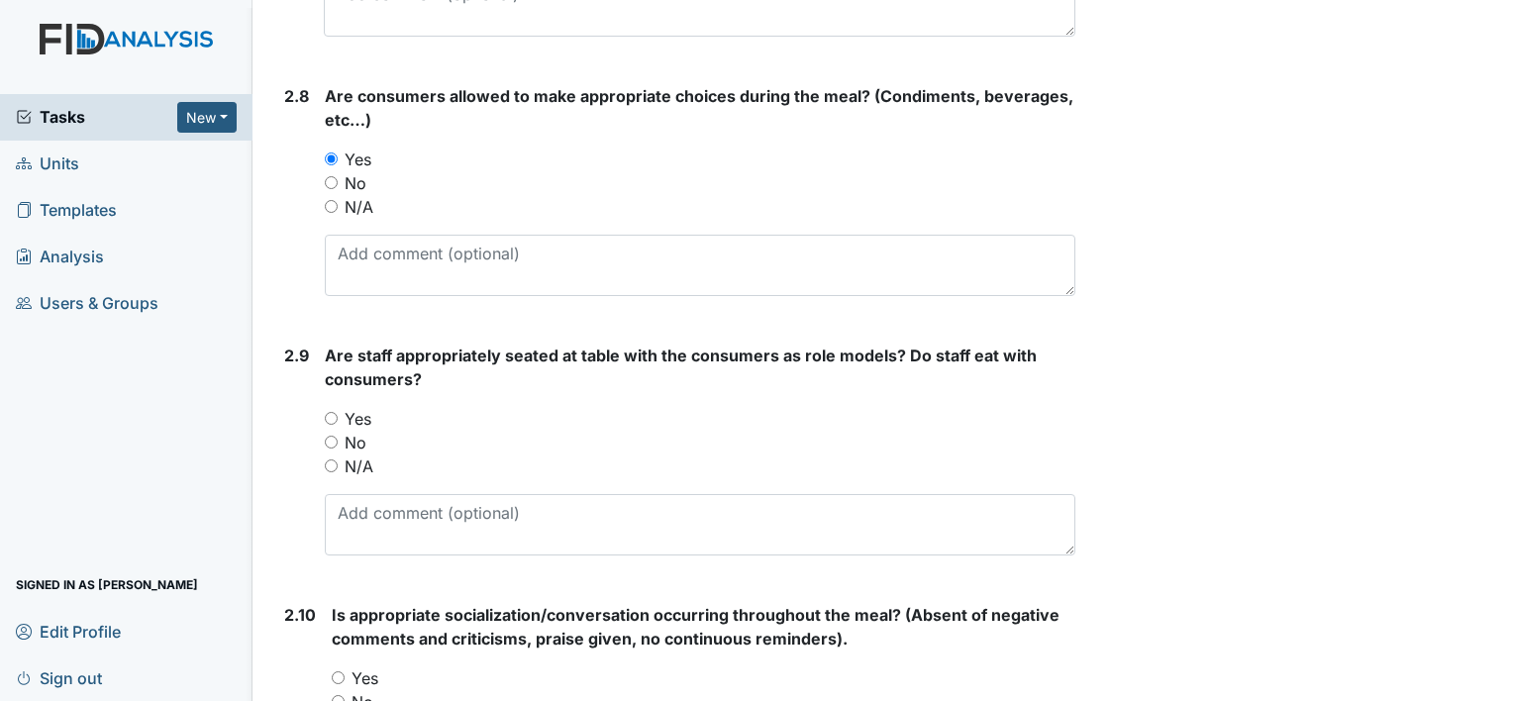
click at [332, 413] on input "Yes" at bounding box center [331, 418] width 13 height 13
radio input "true"
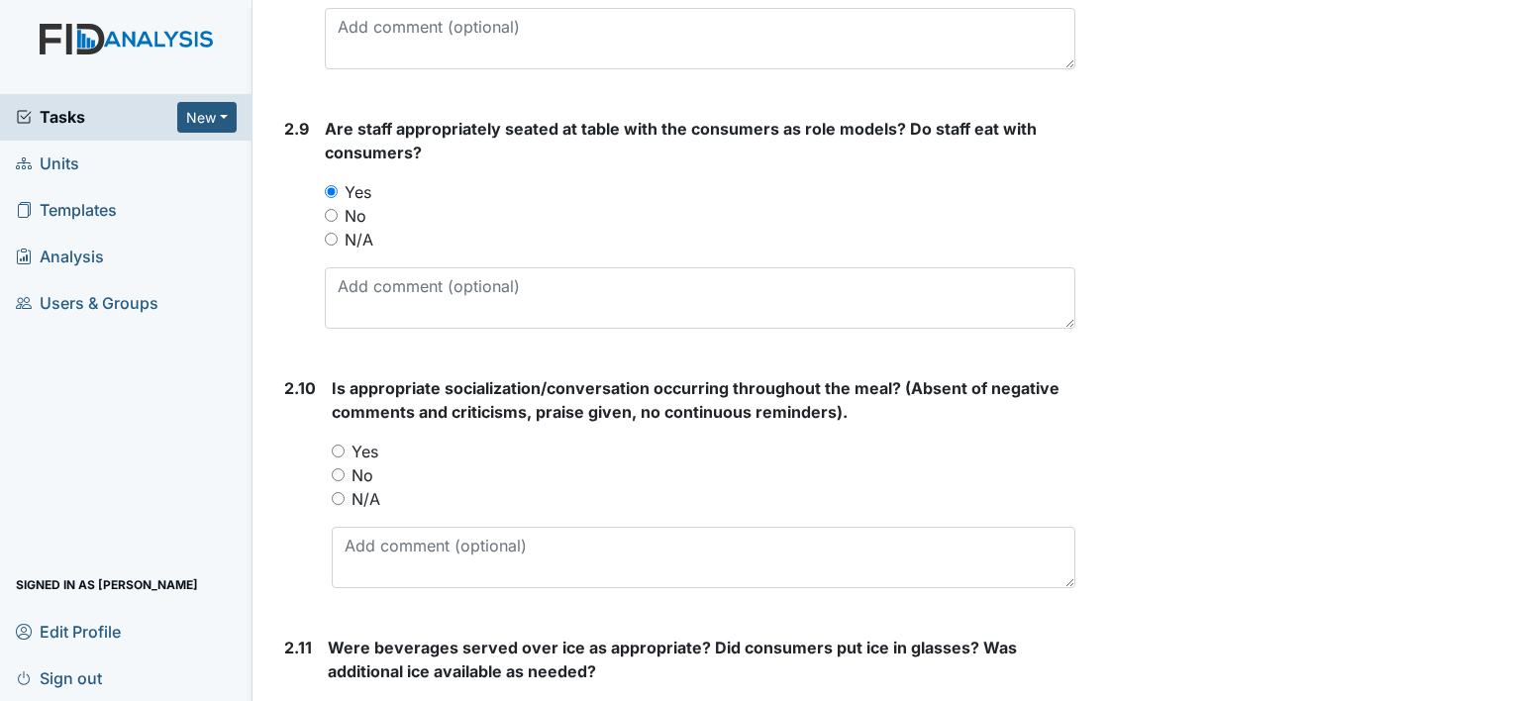
scroll to position [3255, 0]
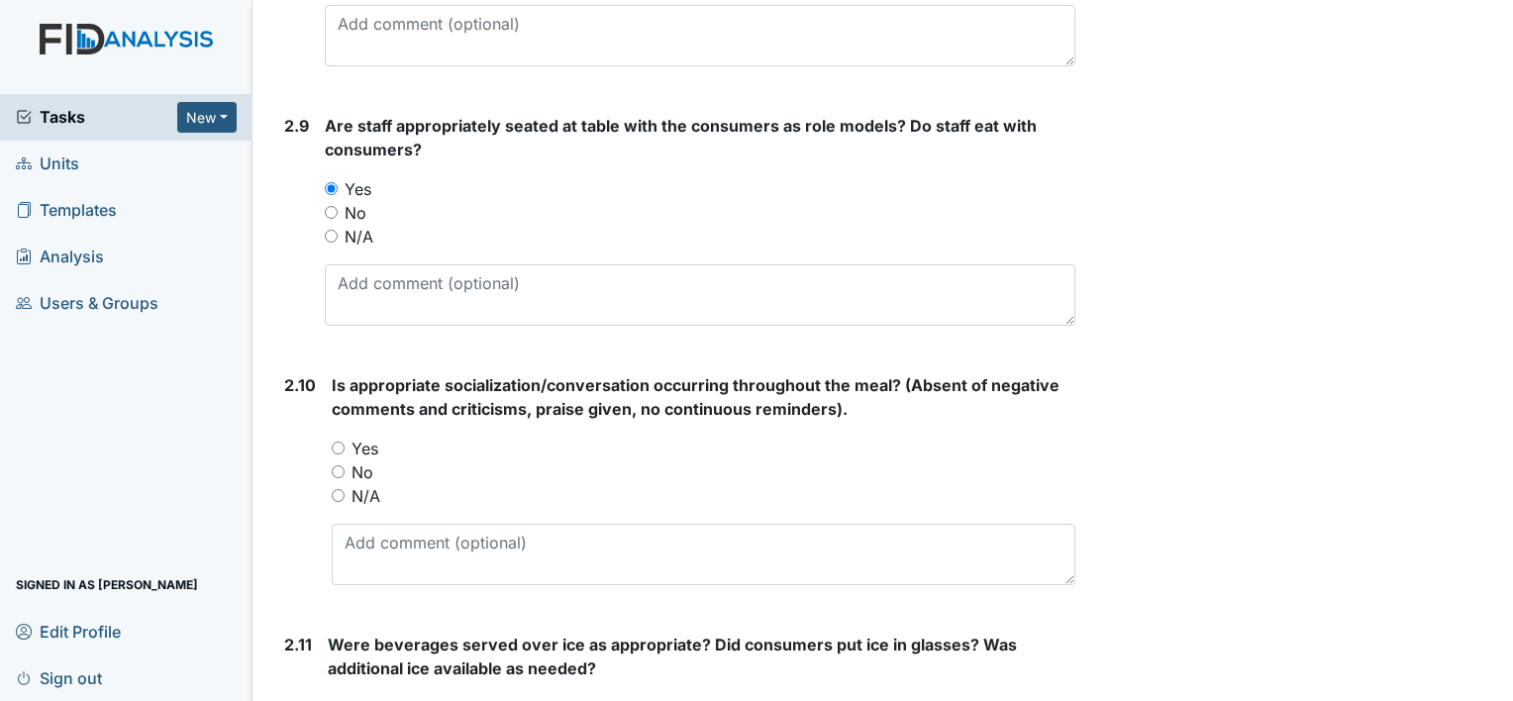
click at [344, 444] on input "Yes" at bounding box center [338, 448] width 13 height 13
radio input "true"
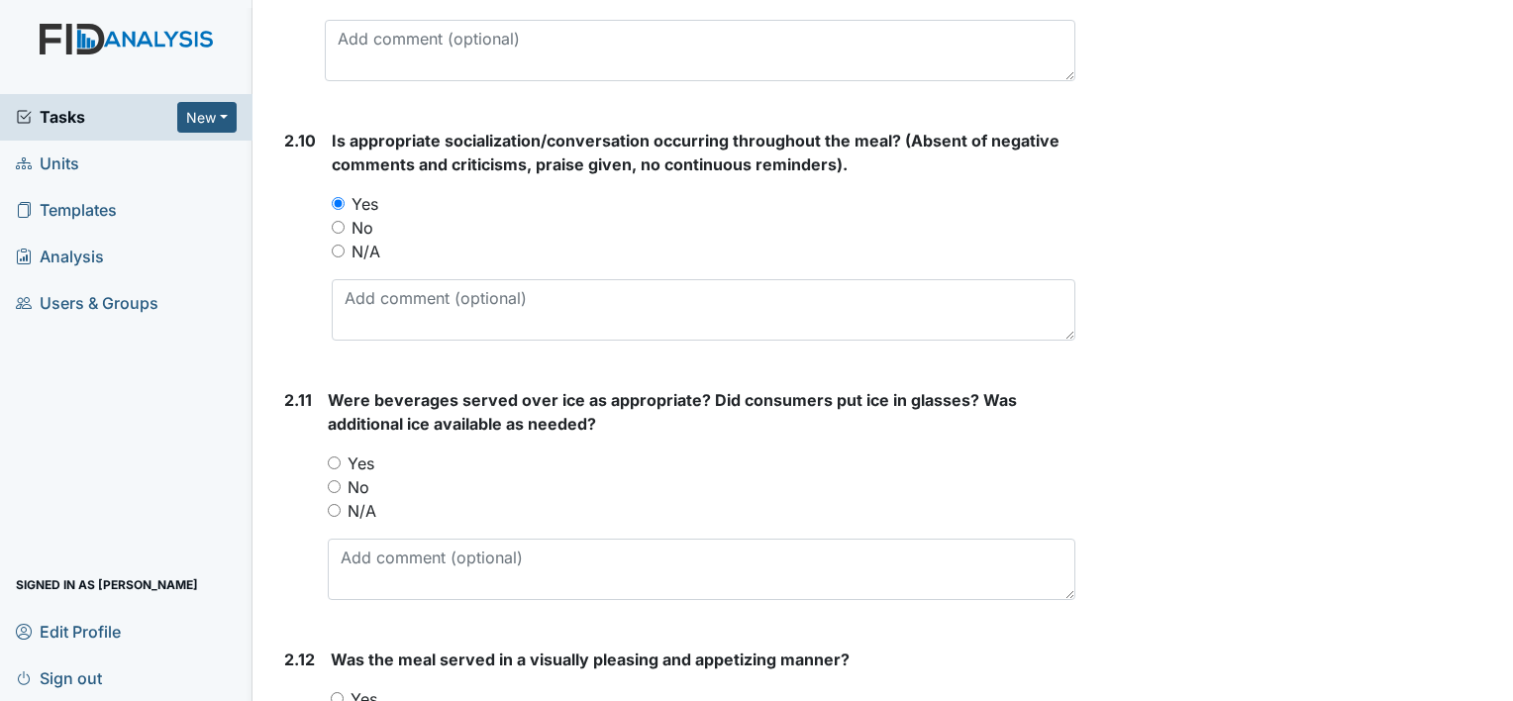
scroll to position [3501, 0]
click at [333, 507] on input "N/A" at bounding box center [334, 509] width 13 height 13
radio input "true"
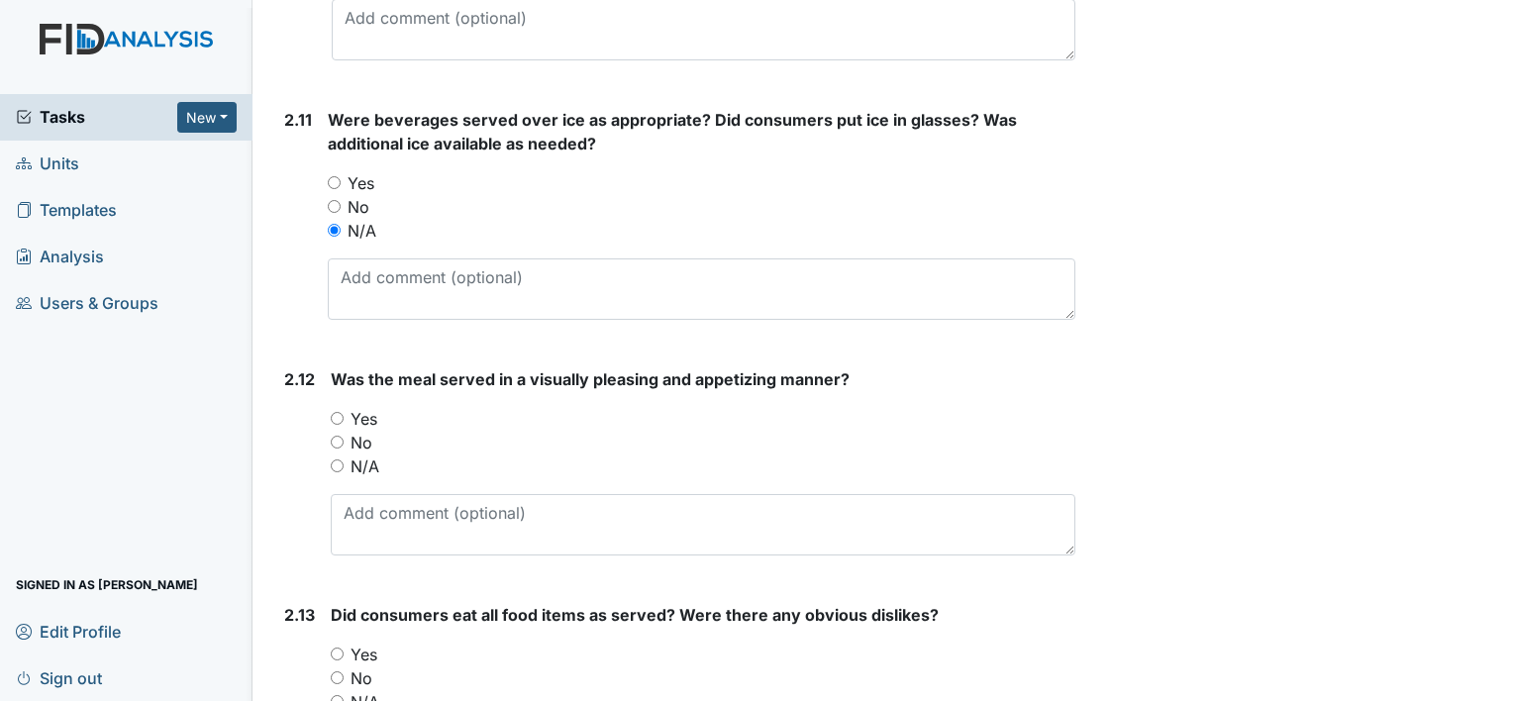
scroll to position [3785, 0]
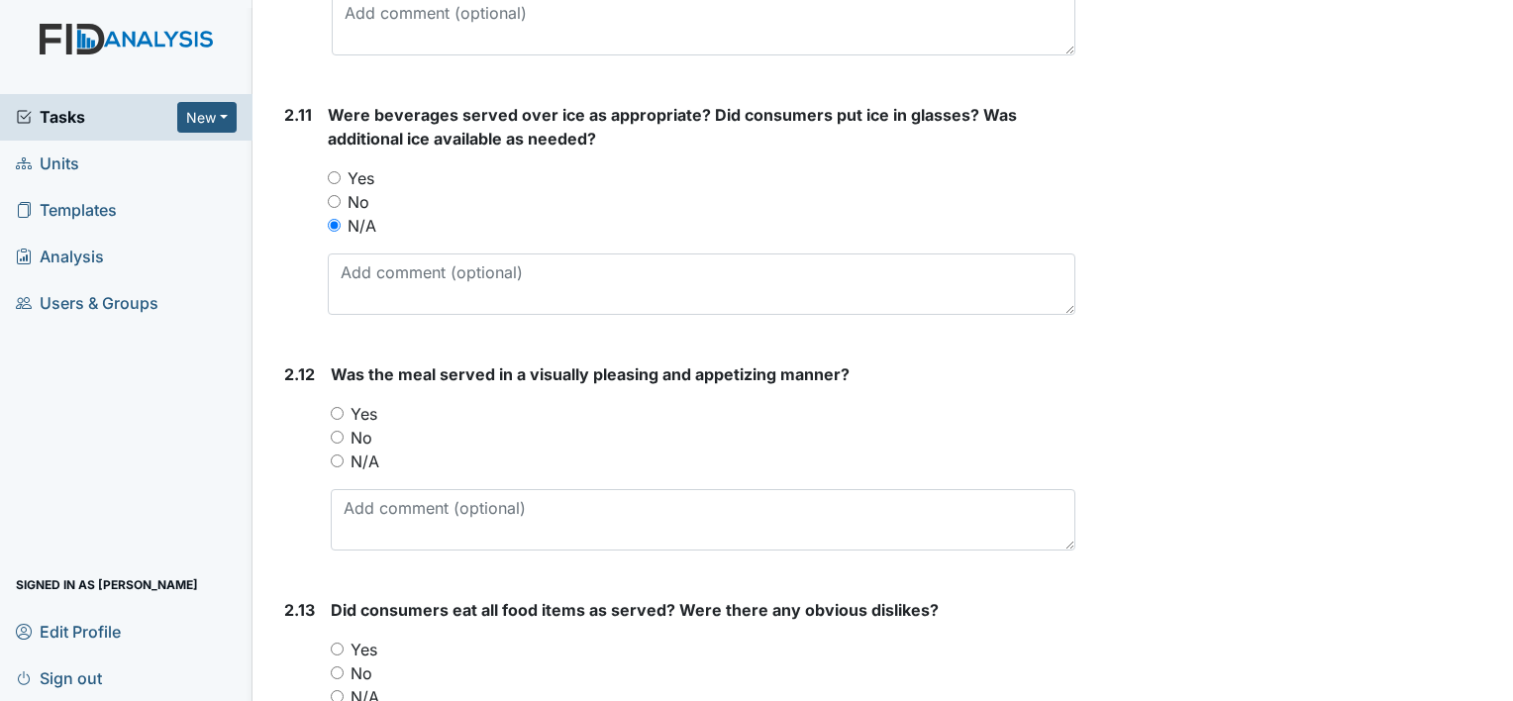
click at [337, 411] on input "Yes" at bounding box center [337, 413] width 13 height 13
radio input "true"
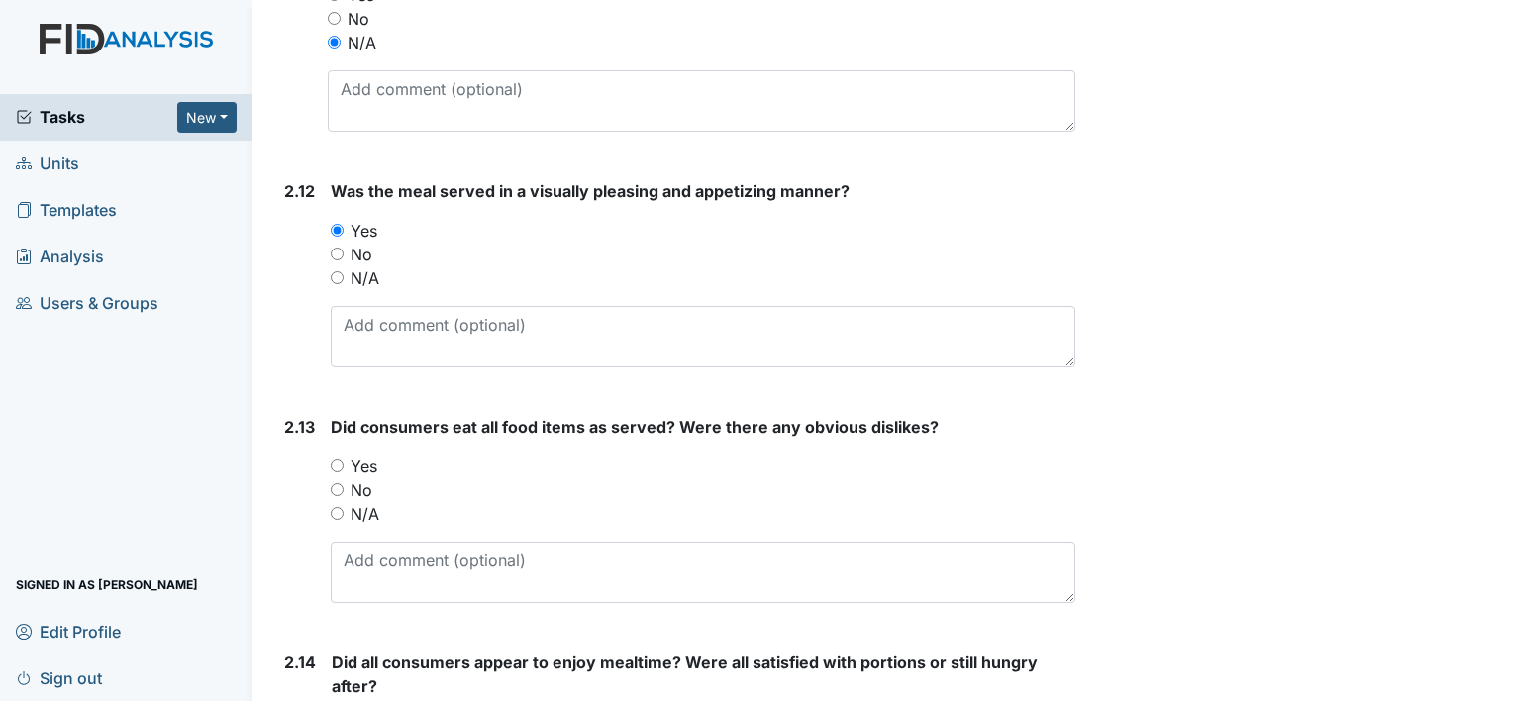
scroll to position [3969, 0]
click at [339, 459] on input "Yes" at bounding box center [337, 465] width 13 height 13
radio input "true"
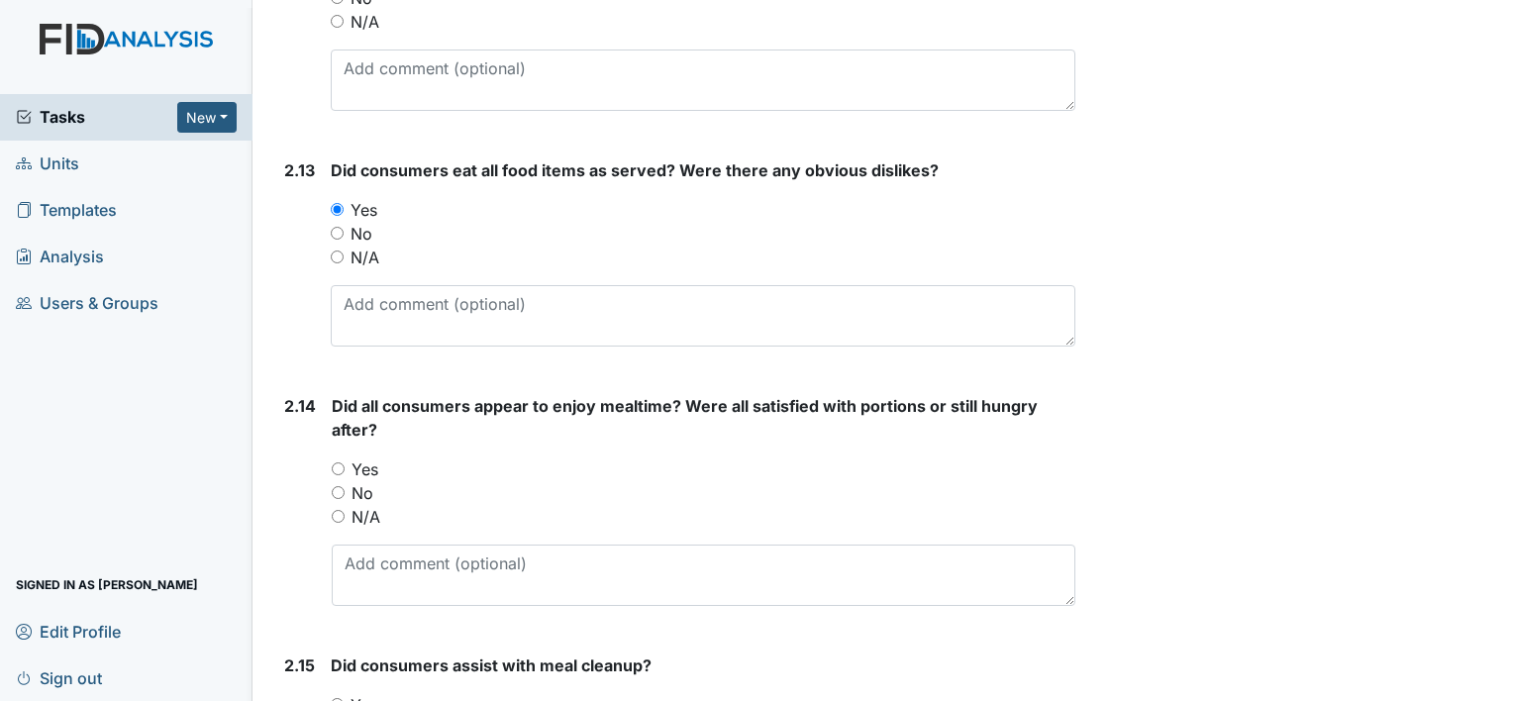
scroll to position [4254, 0]
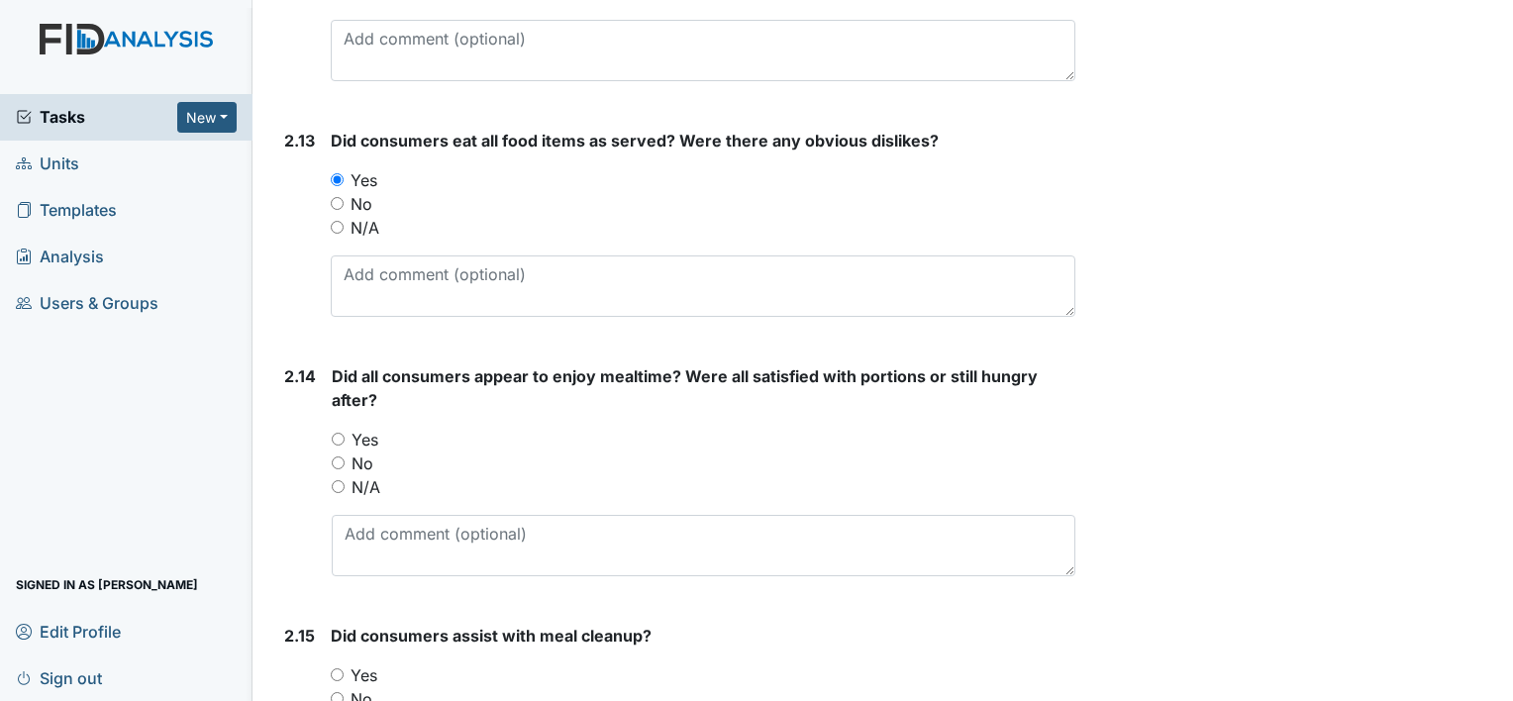
click at [337, 434] on input "Yes" at bounding box center [338, 439] width 13 height 13
radio input "true"
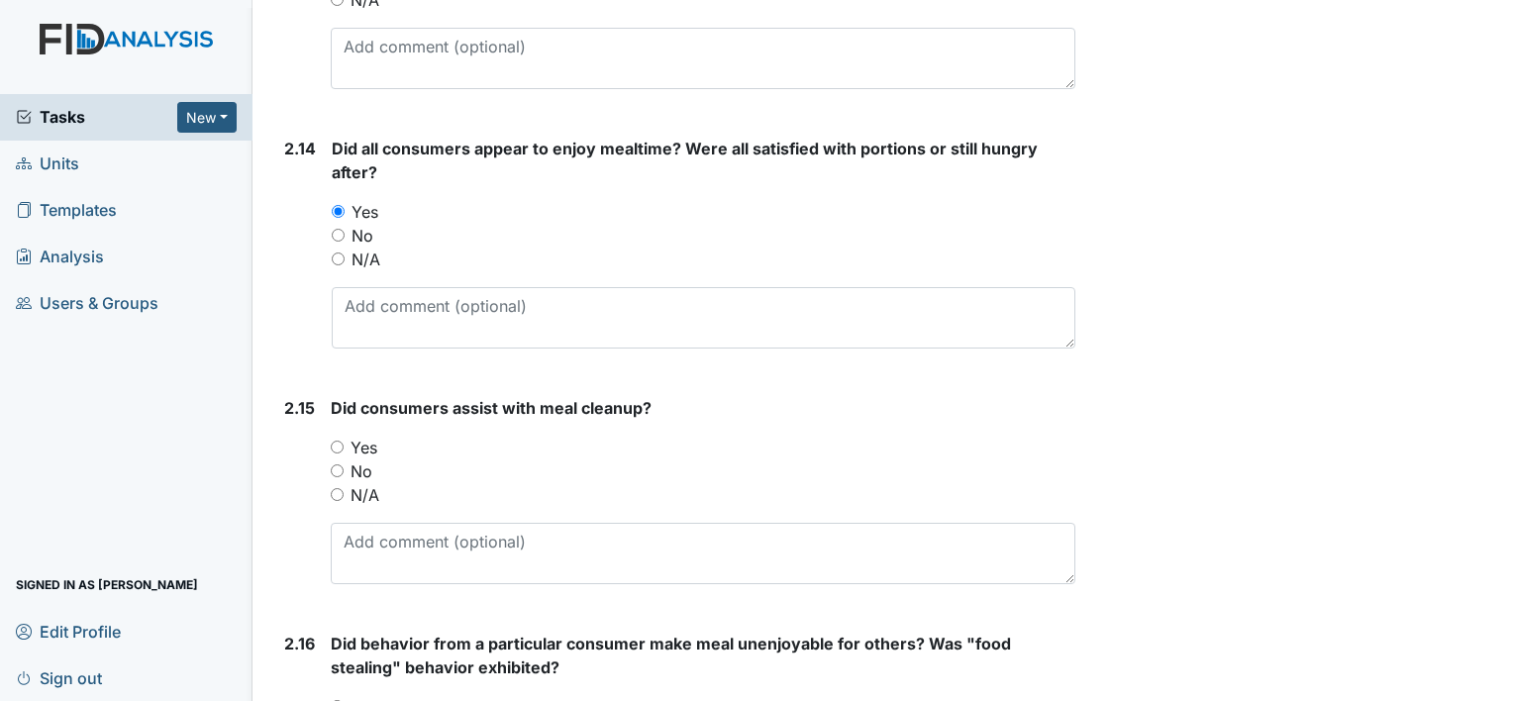
click at [340, 491] on input "N/A" at bounding box center [337, 494] width 13 height 13
radio input "true"
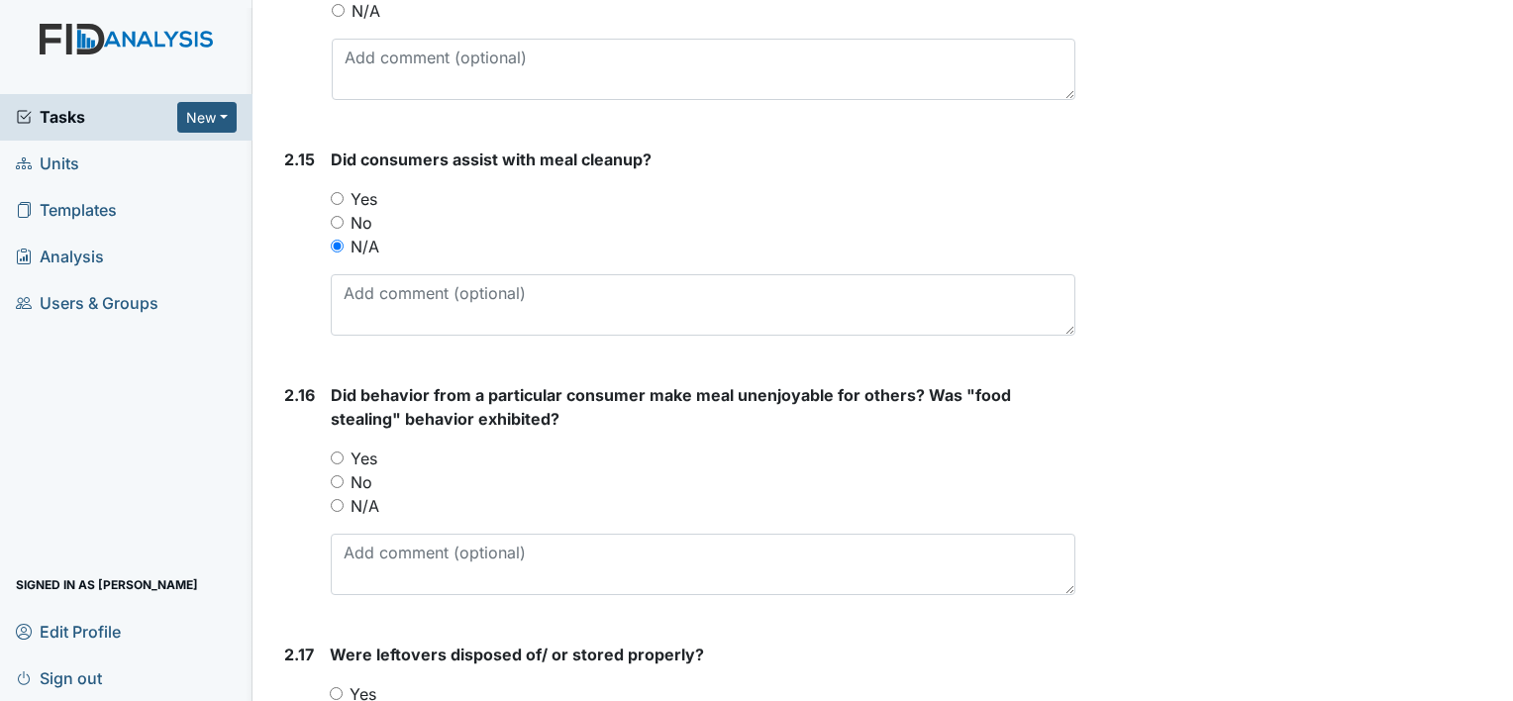
scroll to position [4734, 0]
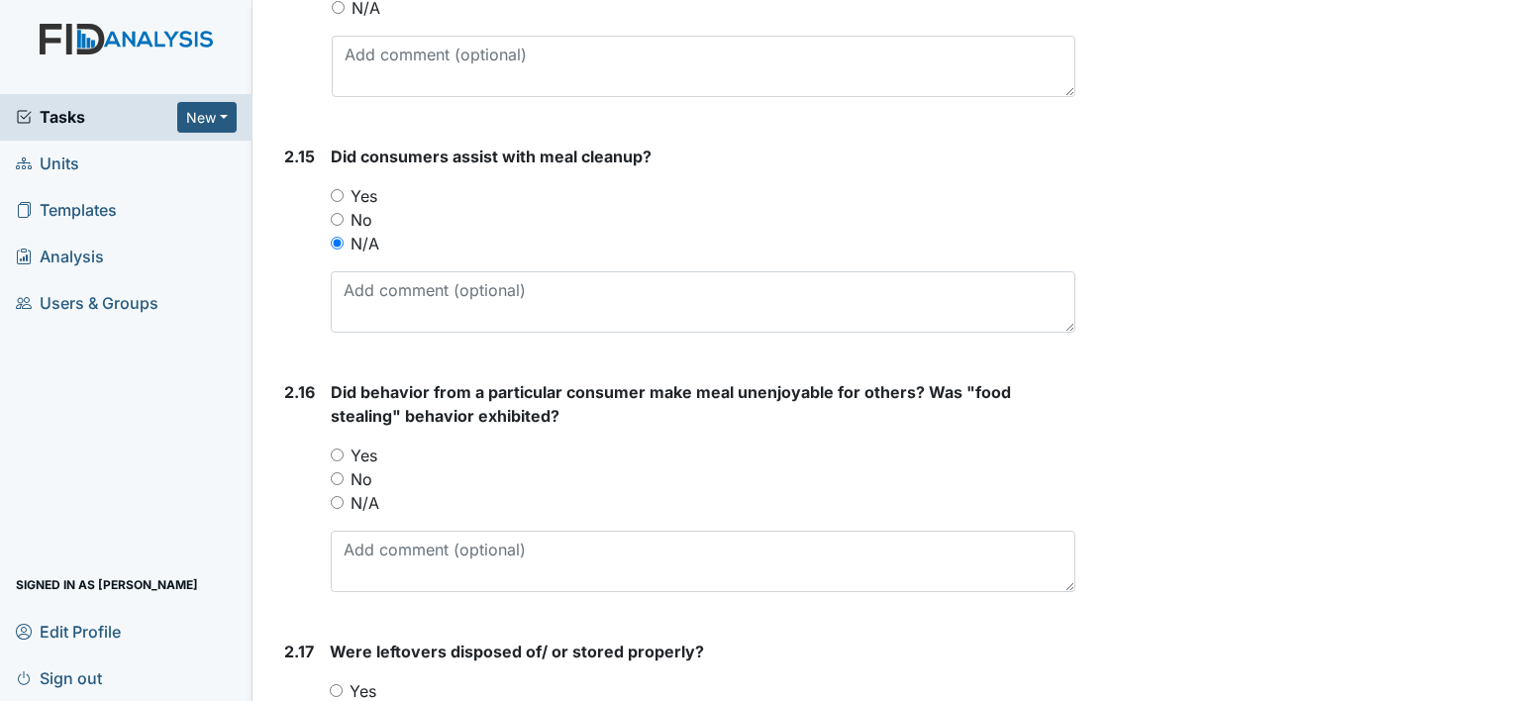
click at [340, 193] on input "Yes" at bounding box center [337, 195] width 13 height 13
radio input "true"
click at [341, 499] on input "N/A" at bounding box center [337, 502] width 13 height 13
radio input "true"
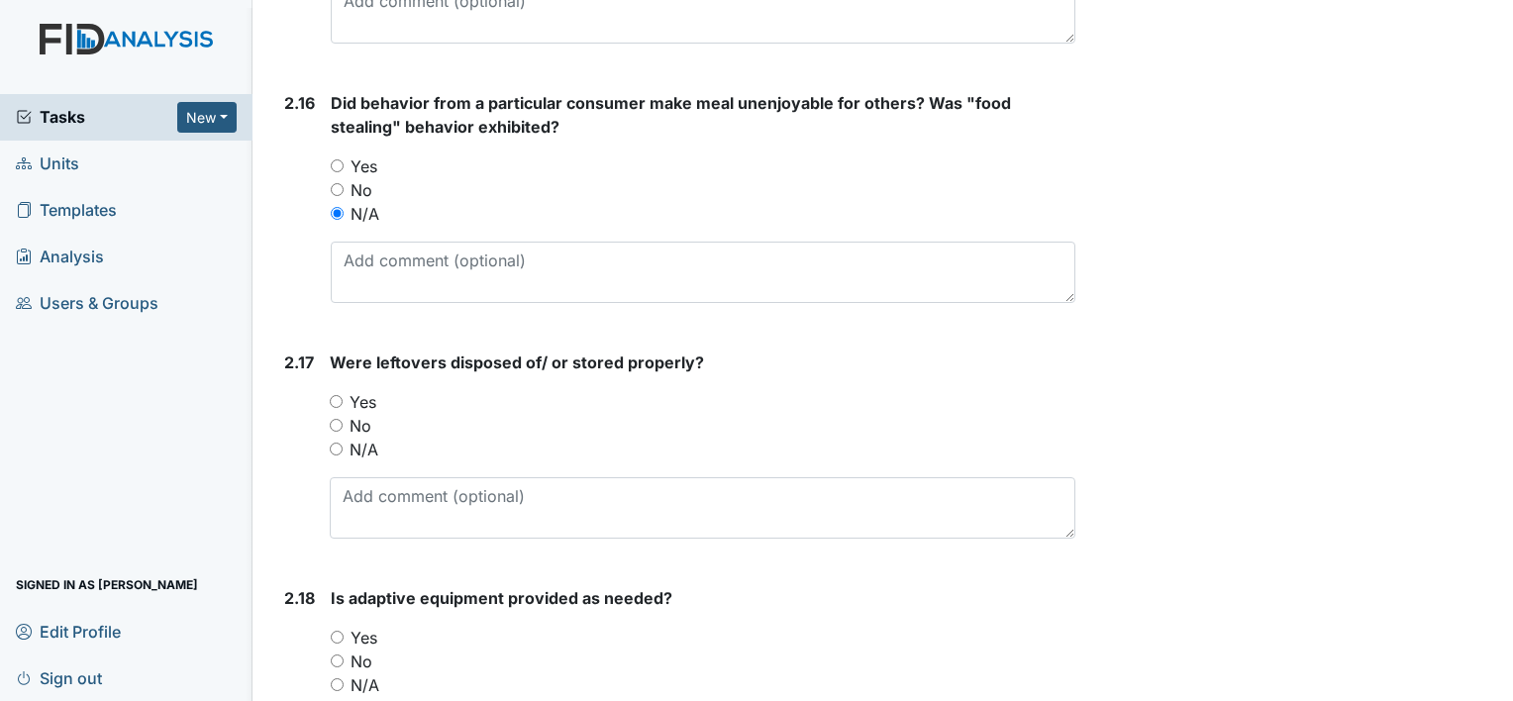
click at [337, 444] on input "N/A" at bounding box center [336, 449] width 13 height 13
radio input "true"
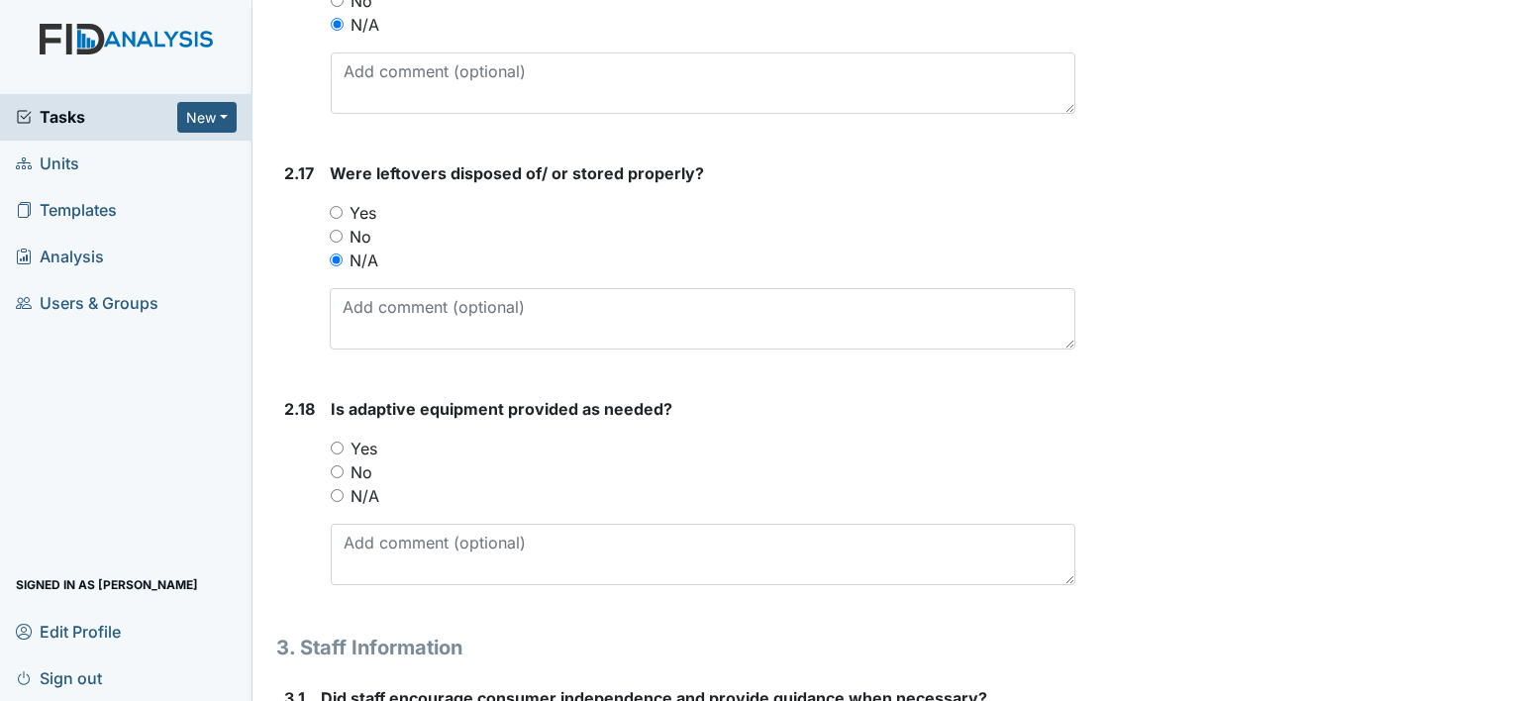
scroll to position [5232, 0]
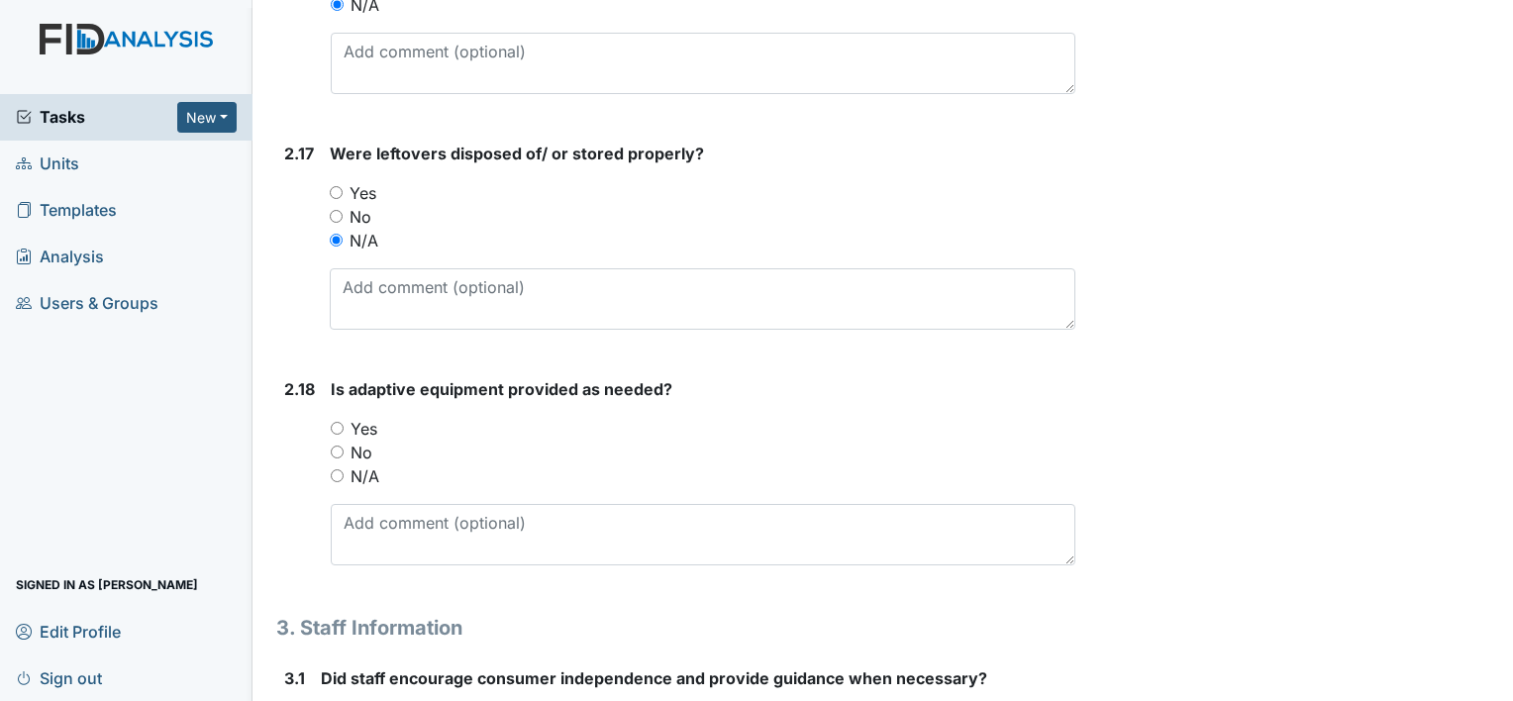
click at [341, 422] on input "Yes" at bounding box center [337, 428] width 13 height 13
radio input "true"
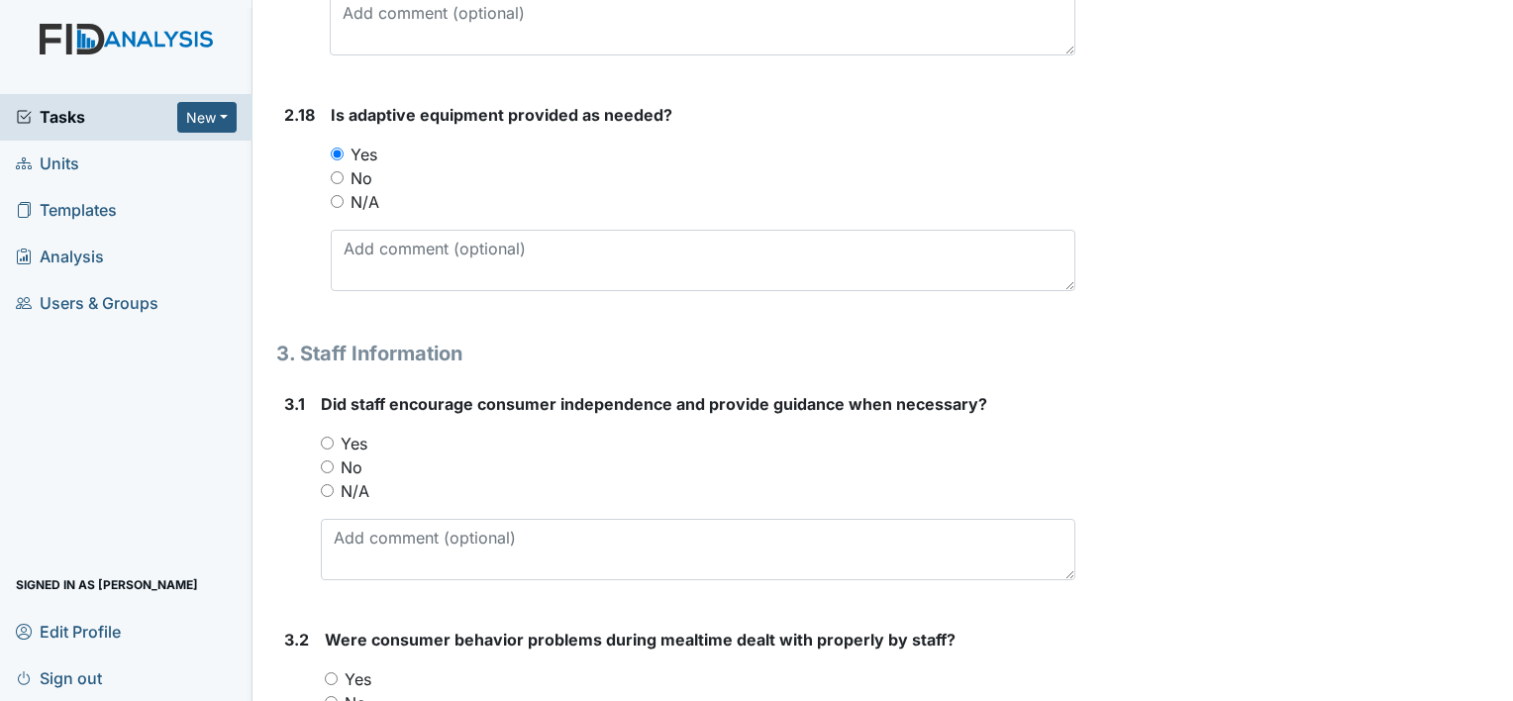
scroll to position [5536, 0]
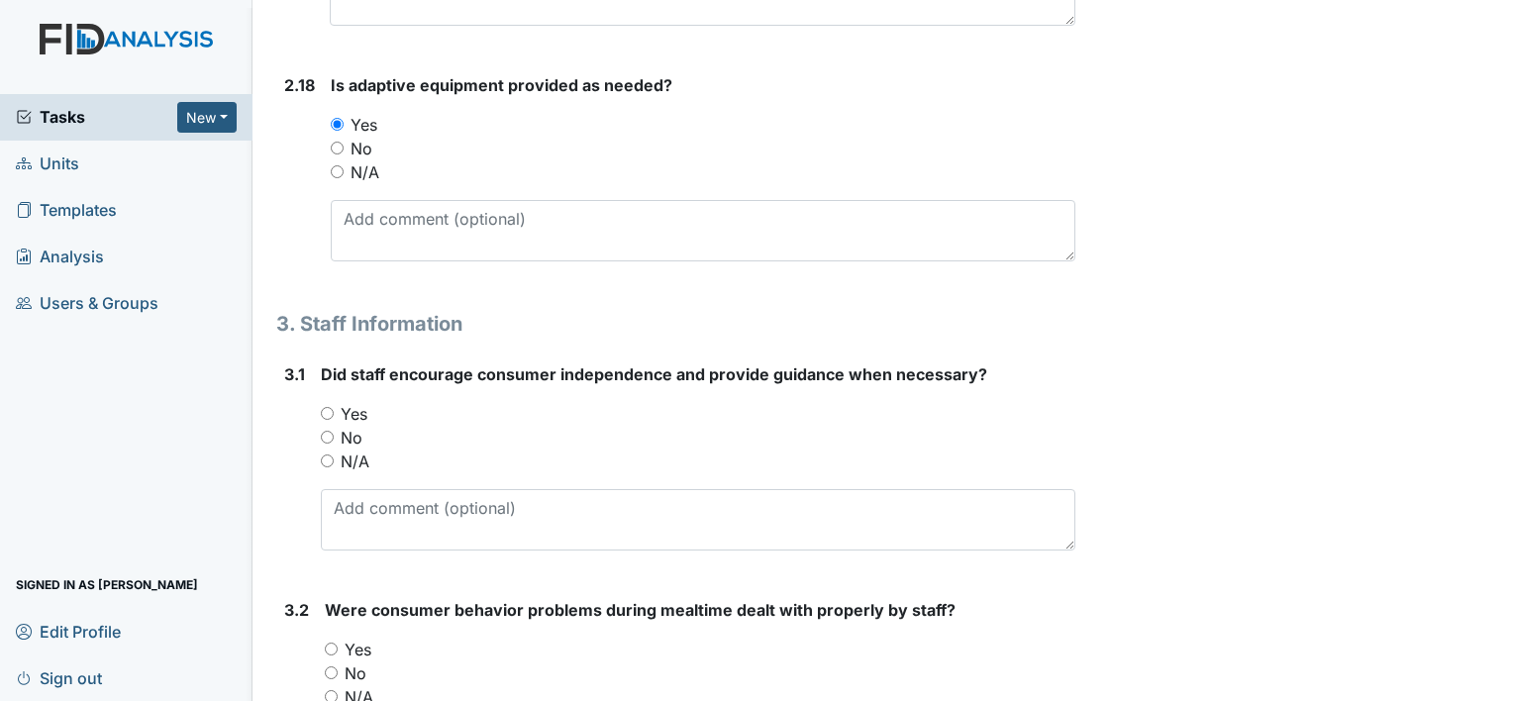
click at [329, 407] on input "Yes" at bounding box center [327, 413] width 13 height 13
radio input "true"
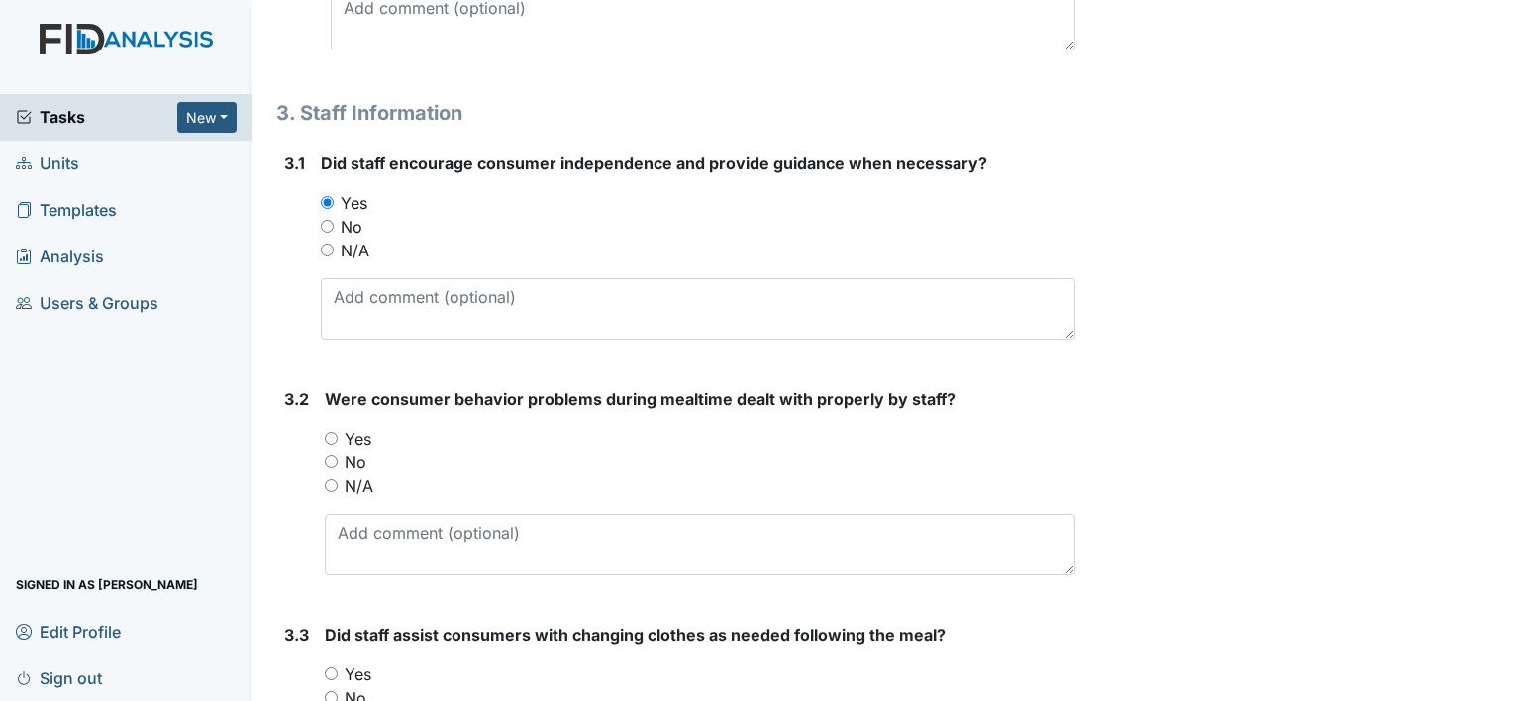
scroll to position [5767, 0]
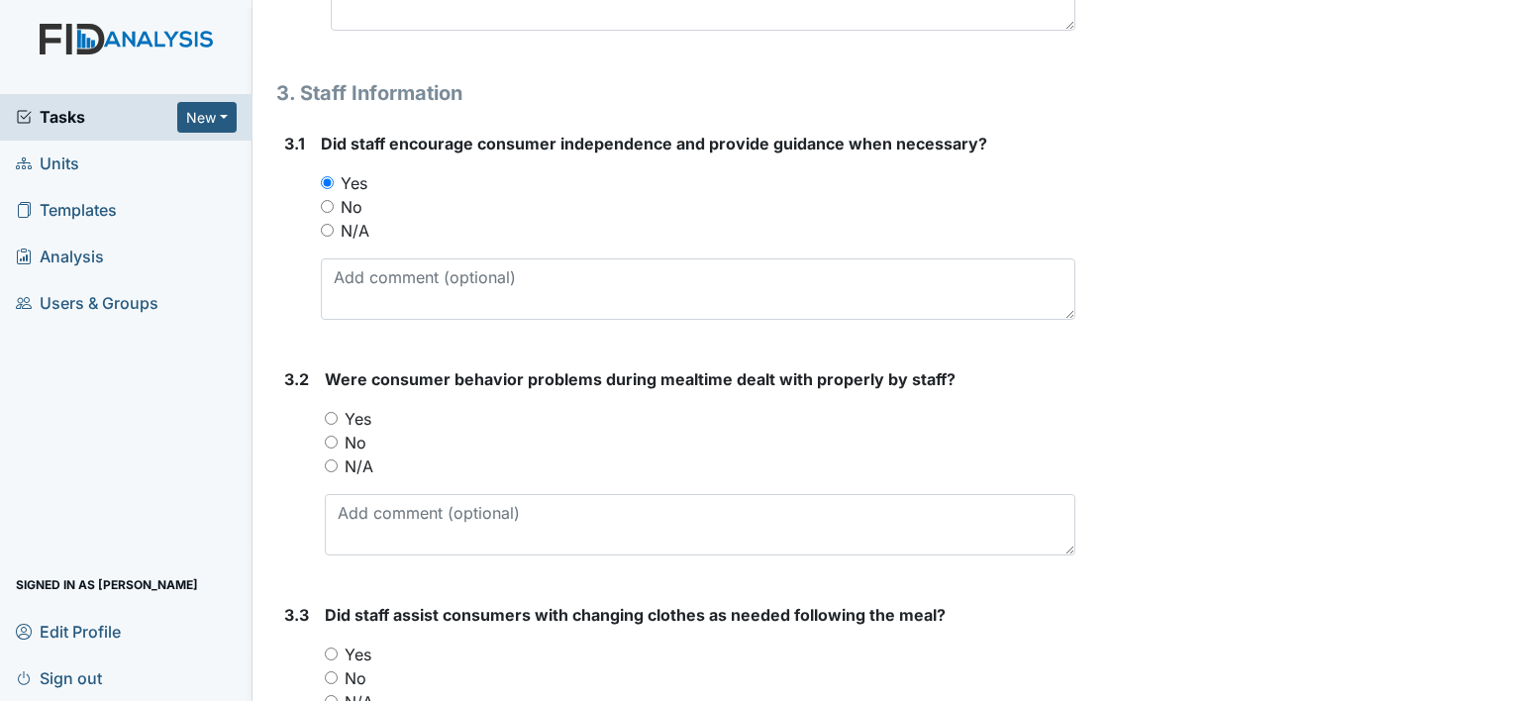
click at [331, 460] on input "N/A" at bounding box center [331, 466] width 13 height 13
radio input "true"
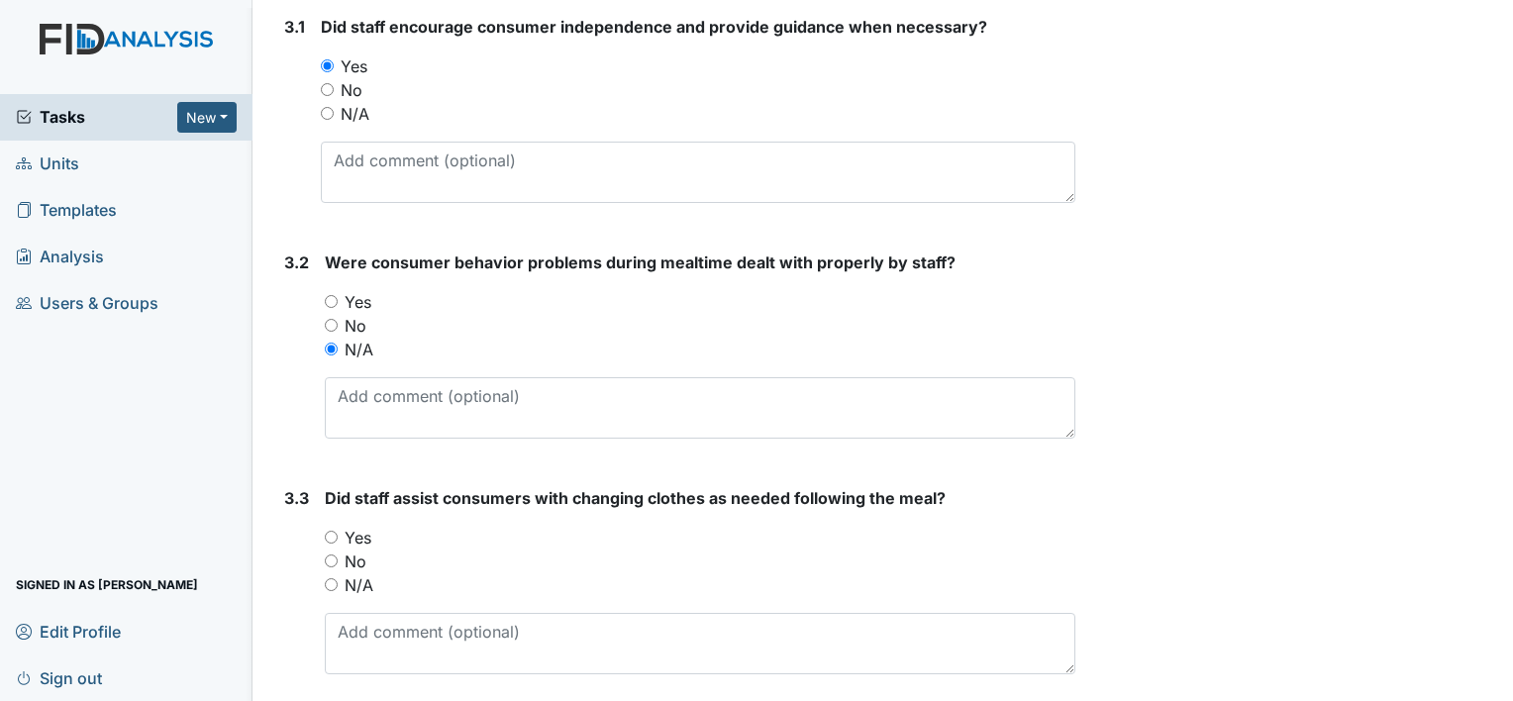
scroll to position [5947, 0]
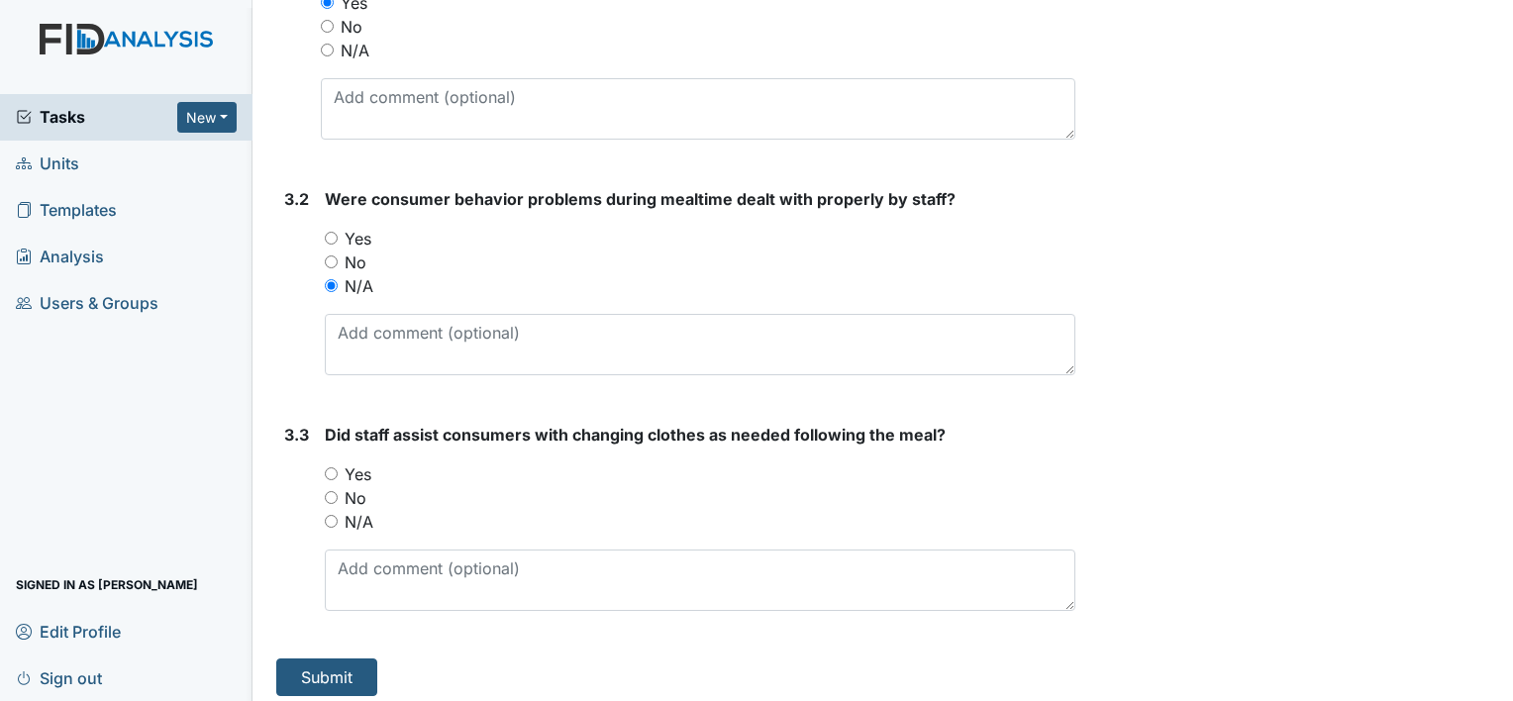
click at [334, 467] on input "Yes" at bounding box center [331, 473] width 13 height 13
radio input "true"
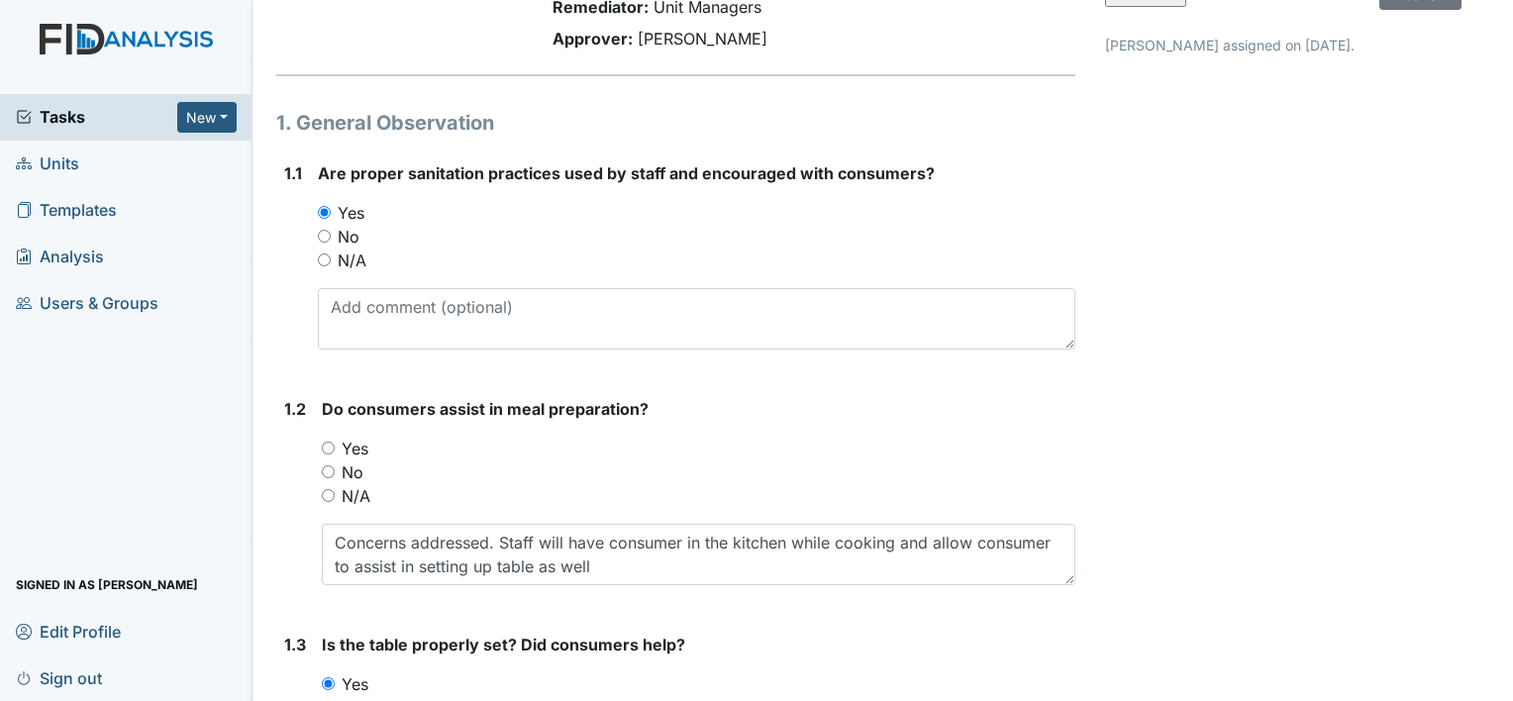
scroll to position [0, 0]
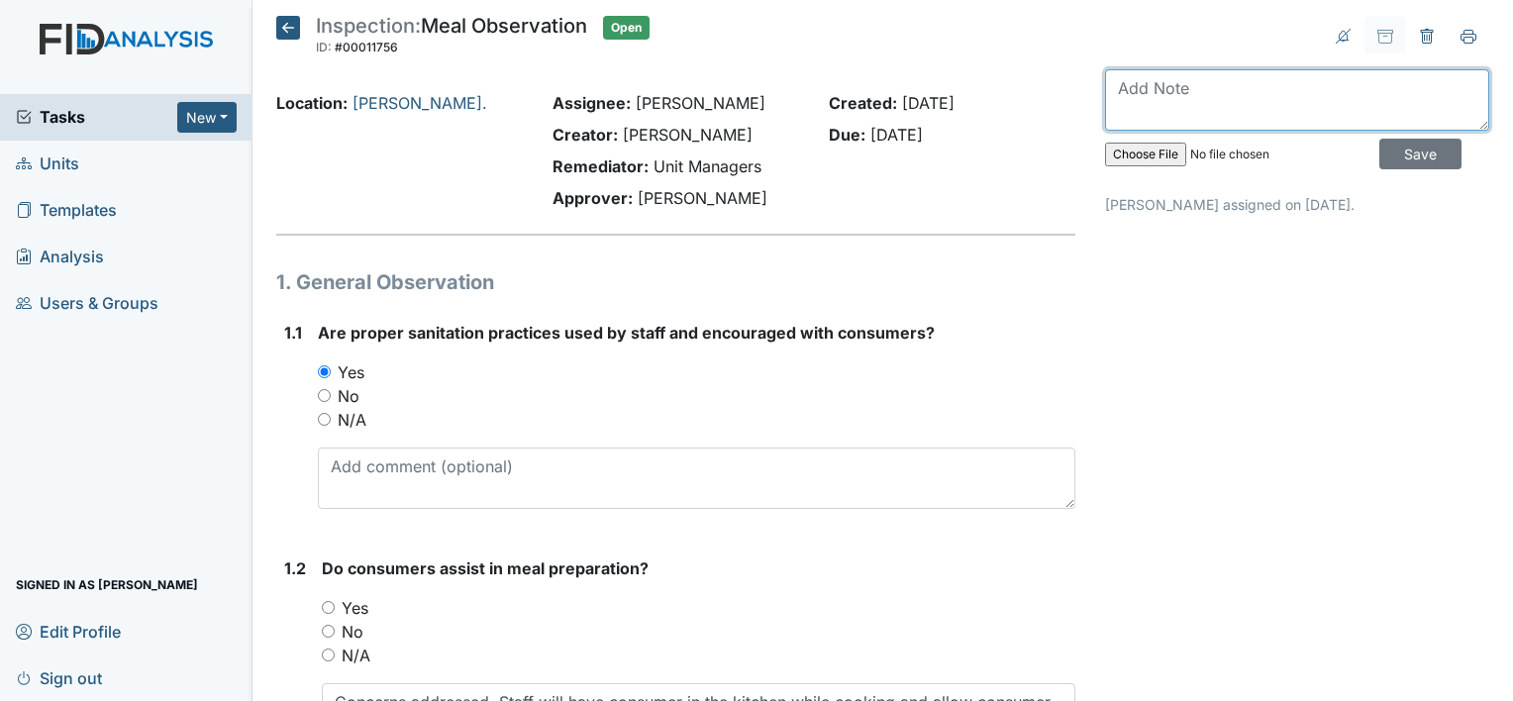
click at [1150, 95] on textarea at bounding box center [1297, 99] width 384 height 61
type textarea "Completed on 8/20"
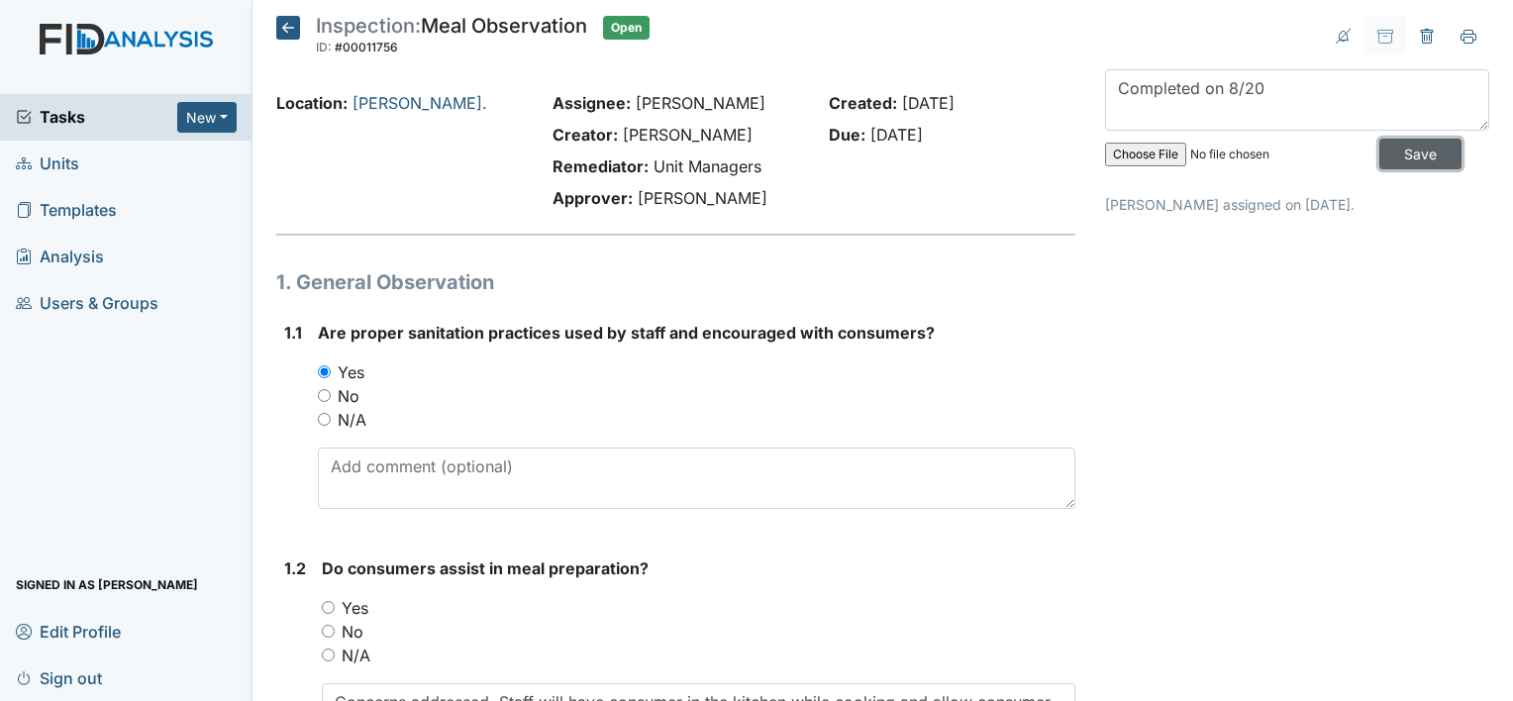
click at [1395, 140] on input "Save" at bounding box center [1421, 154] width 82 height 31
